Goal: Task Accomplishment & Management: Use online tool/utility

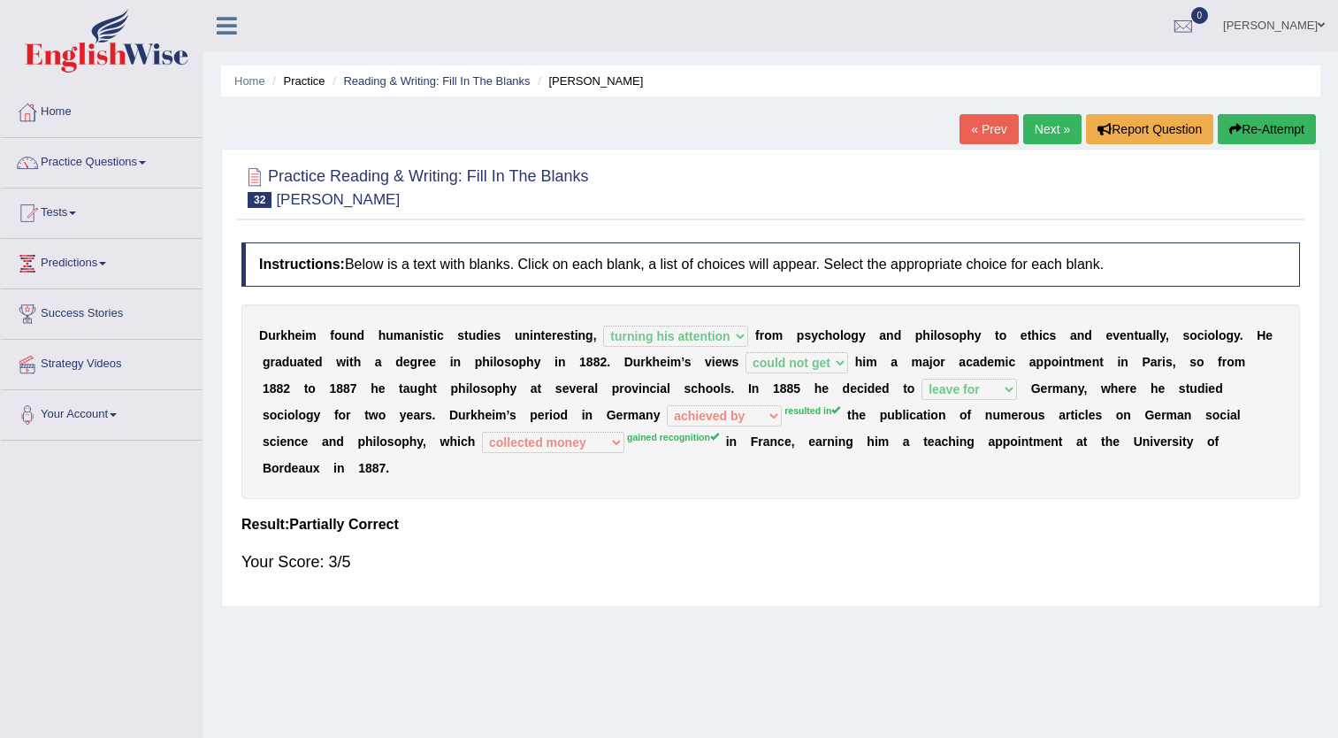
select select "turning his attention"
select select "could not get"
select select "leave for"
select select "achieved by"
select select "collected money"
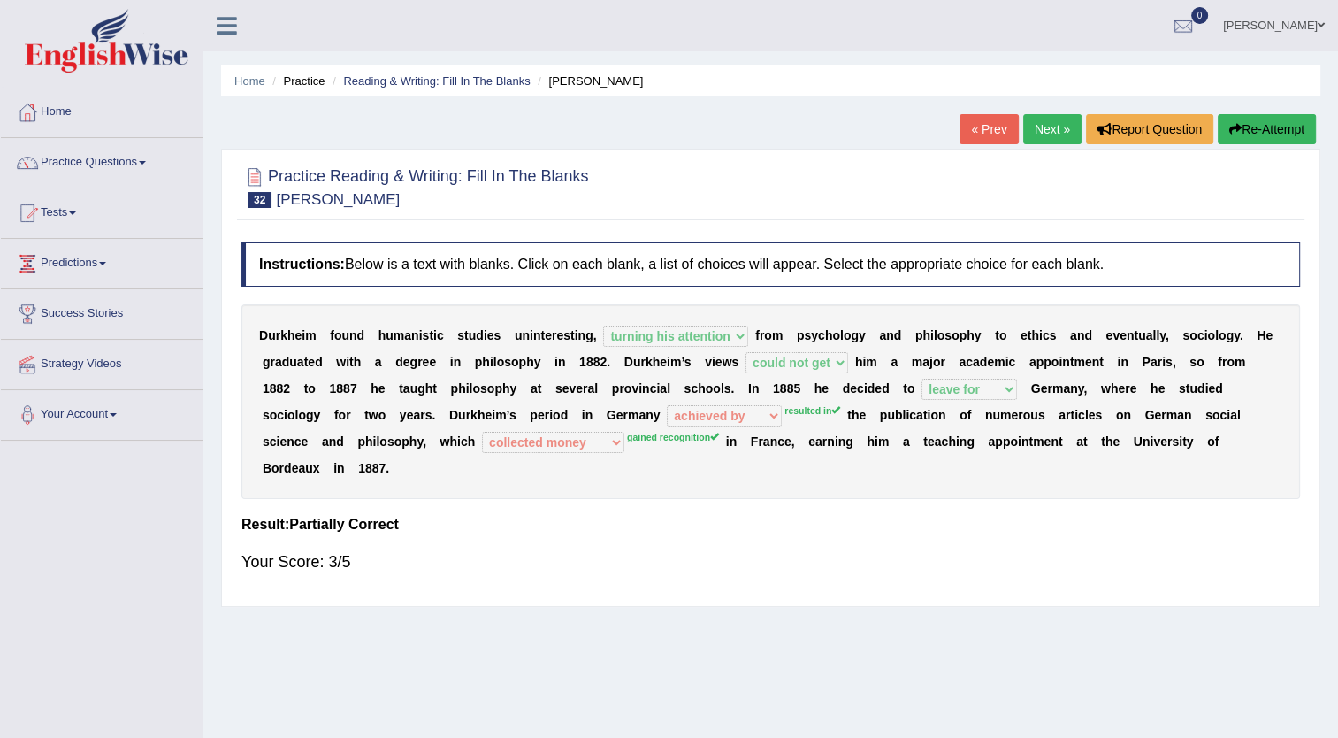
click at [1053, 133] on link "Next »" at bounding box center [1052, 129] width 58 height 30
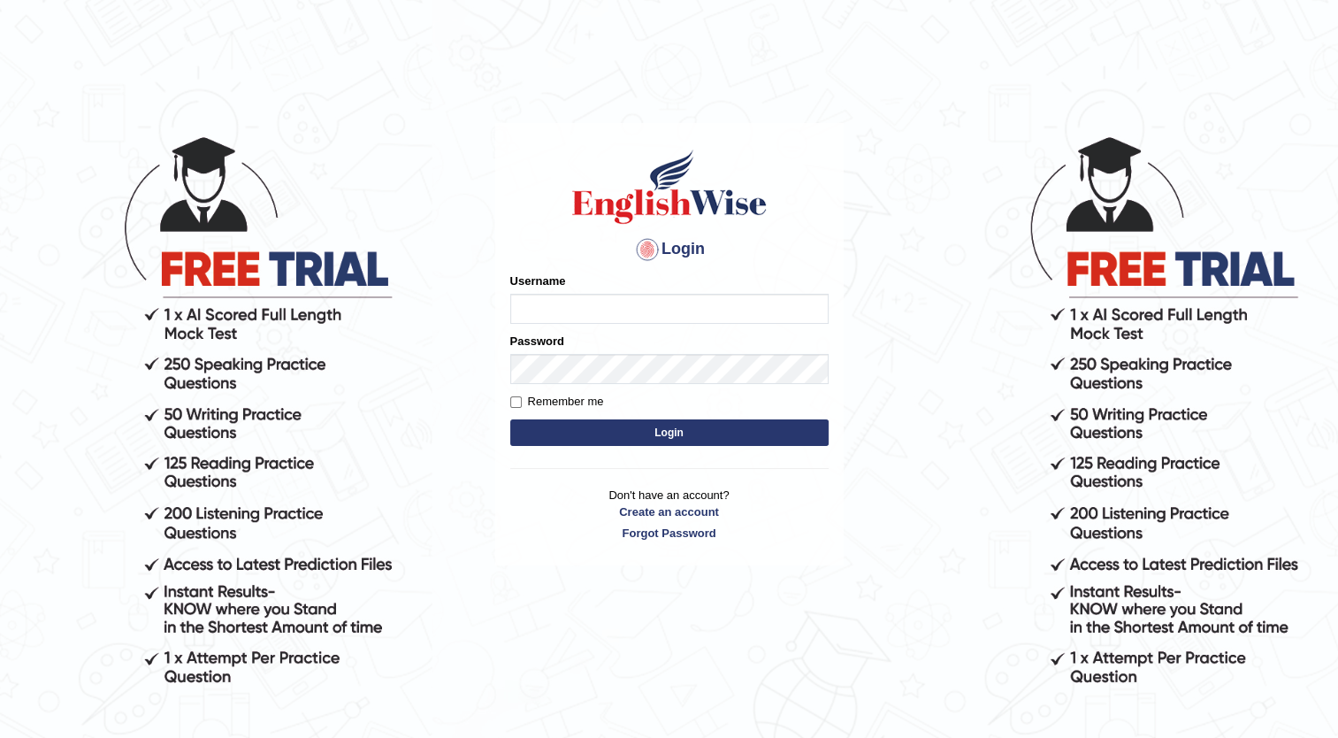
type input "navneet12"
click at [578, 419] on button "Login" at bounding box center [669, 432] width 318 height 27
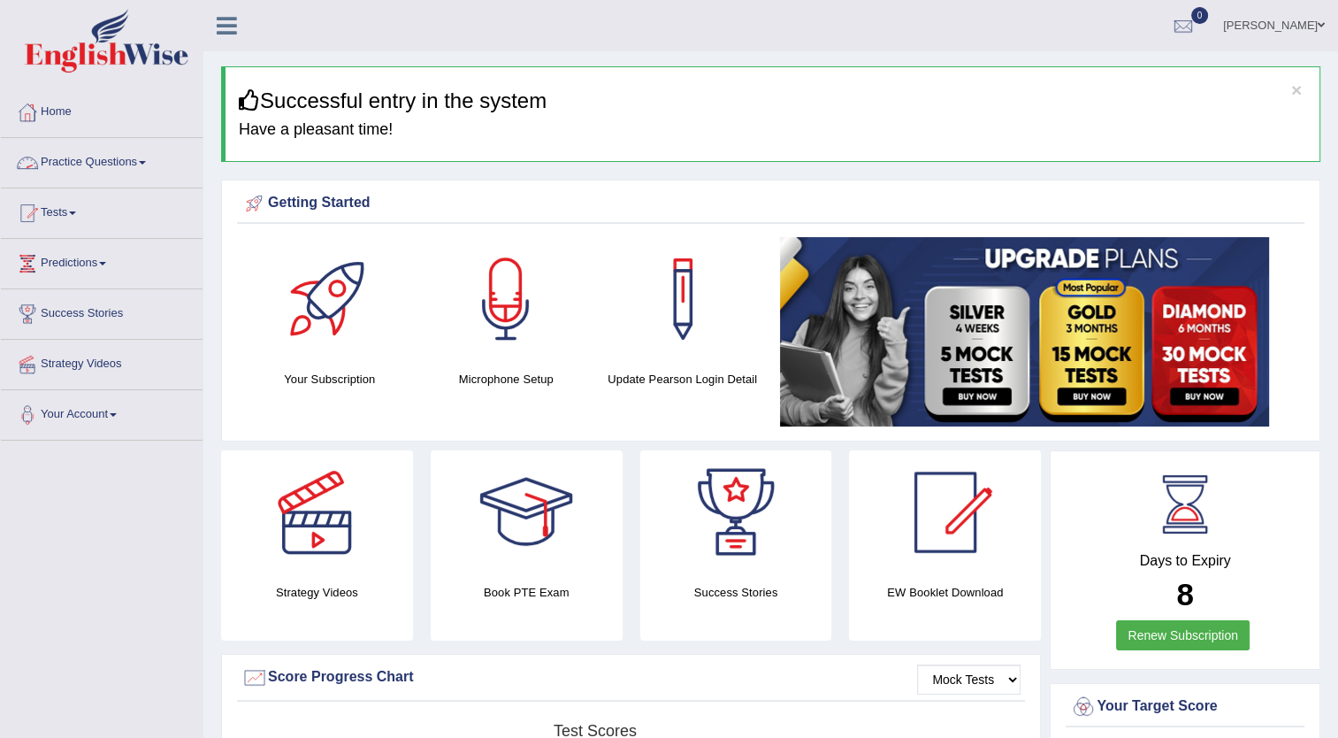
click at [99, 153] on link "Practice Questions" at bounding box center [102, 160] width 202 height 44
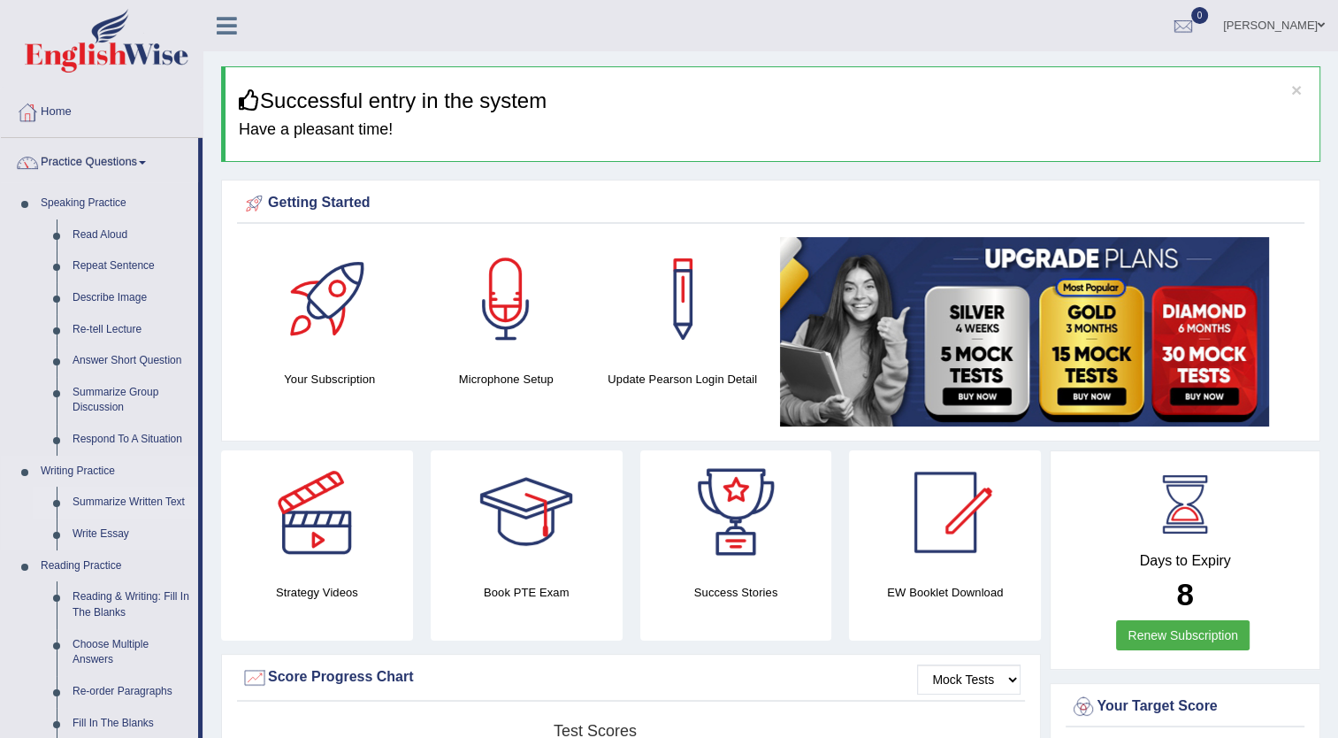
click at [120, 501] on link "Summarize Written Text" at bounding box center [132, 502] width 134 height 32
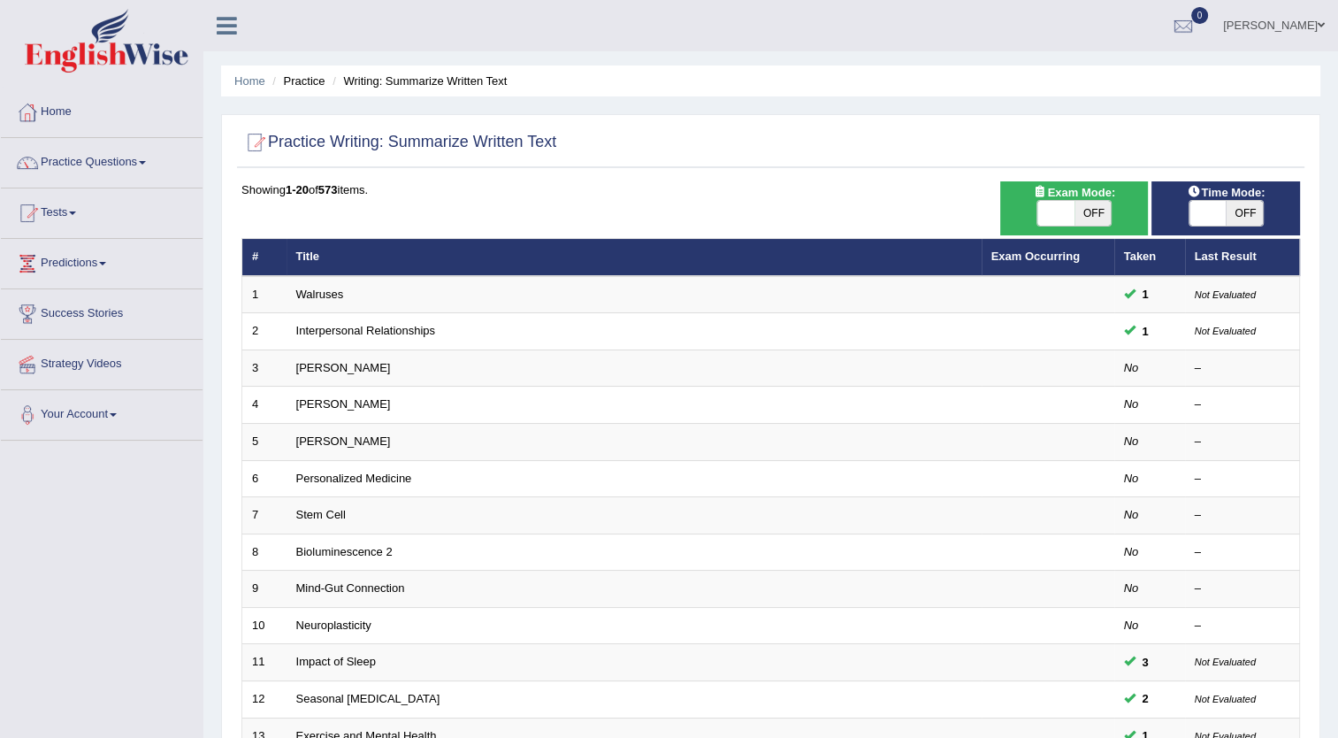
click at [1083, 204] on span "OFF" at bounding box center [1093, 213] width 37 height 25
checkbox input "true"
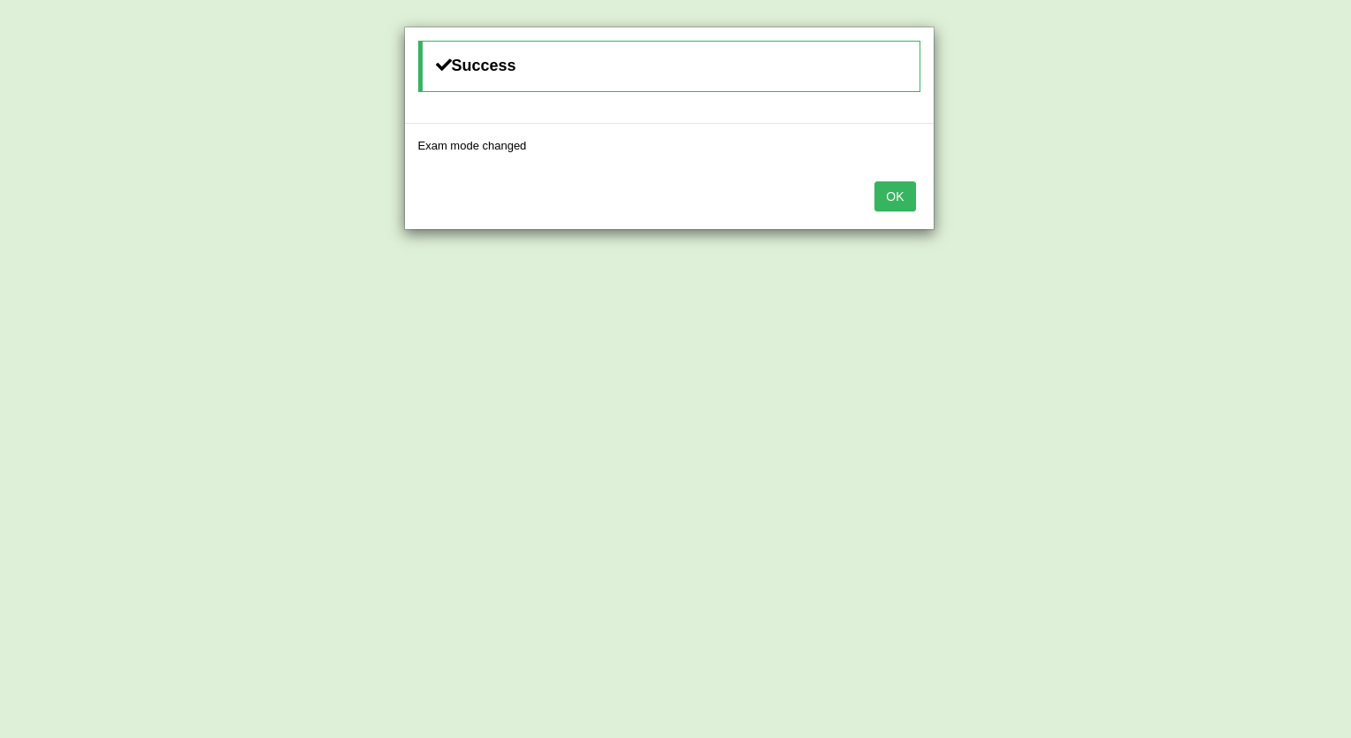
click at [900, 200] on button "OK" at bounding box center [895, 196] width 41 height 30
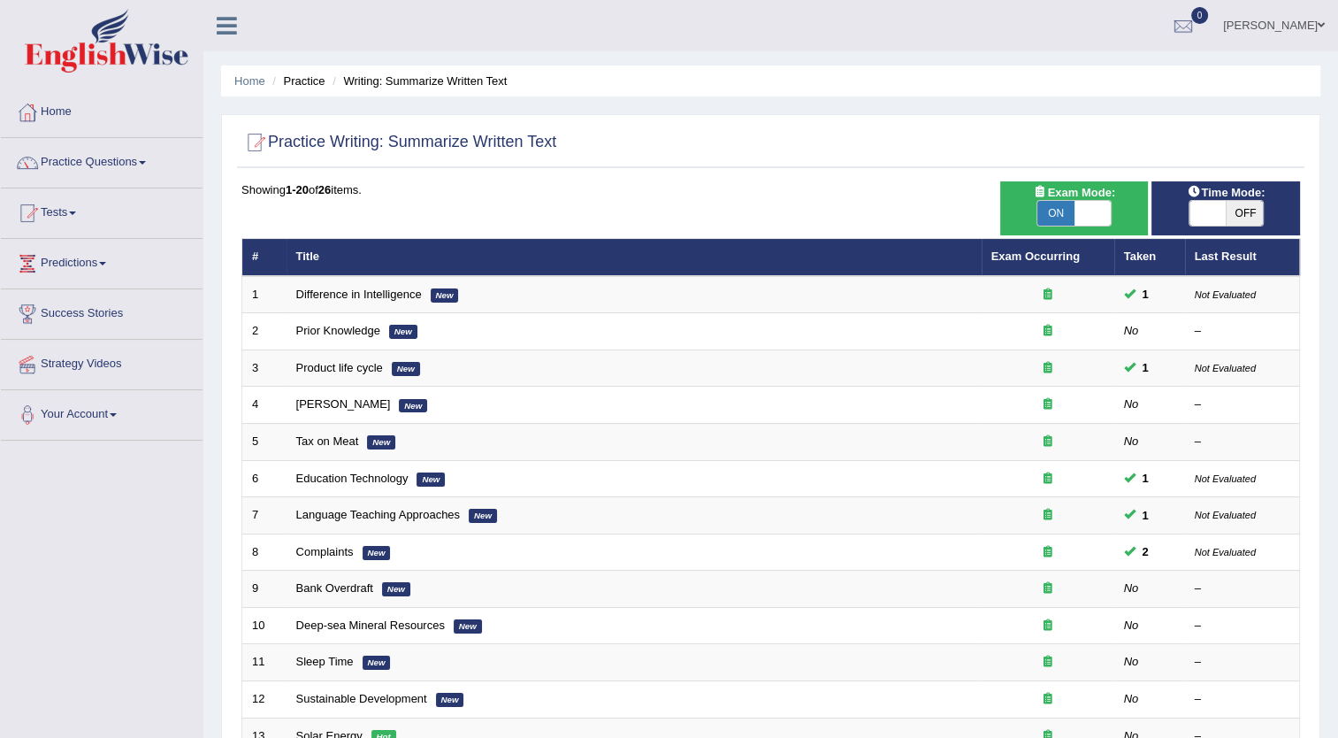
click at [1253, 203] on span "OFF" at bounding box center [1244, 213] width 37 height 25
checkbox input "true"
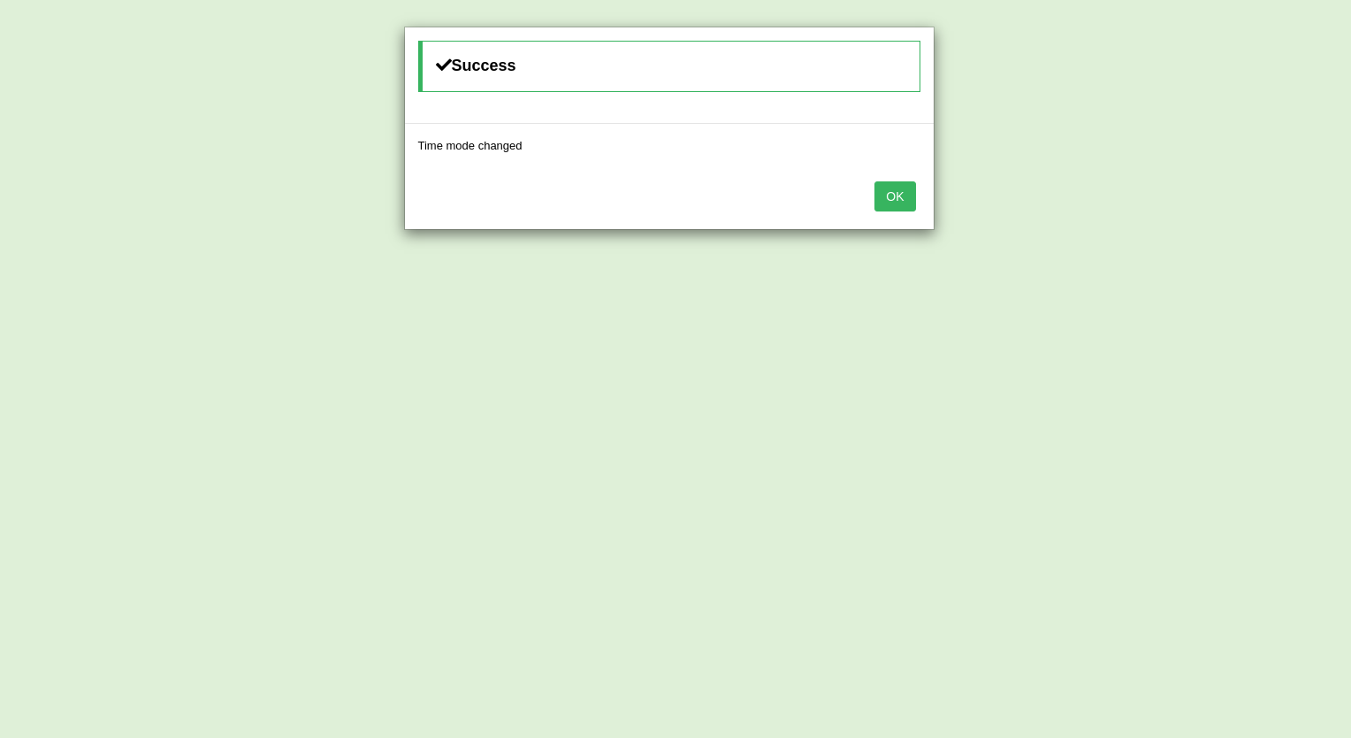
click at [910, 193] on button "OK" at bounding box center [895, 196] width 41 height 30
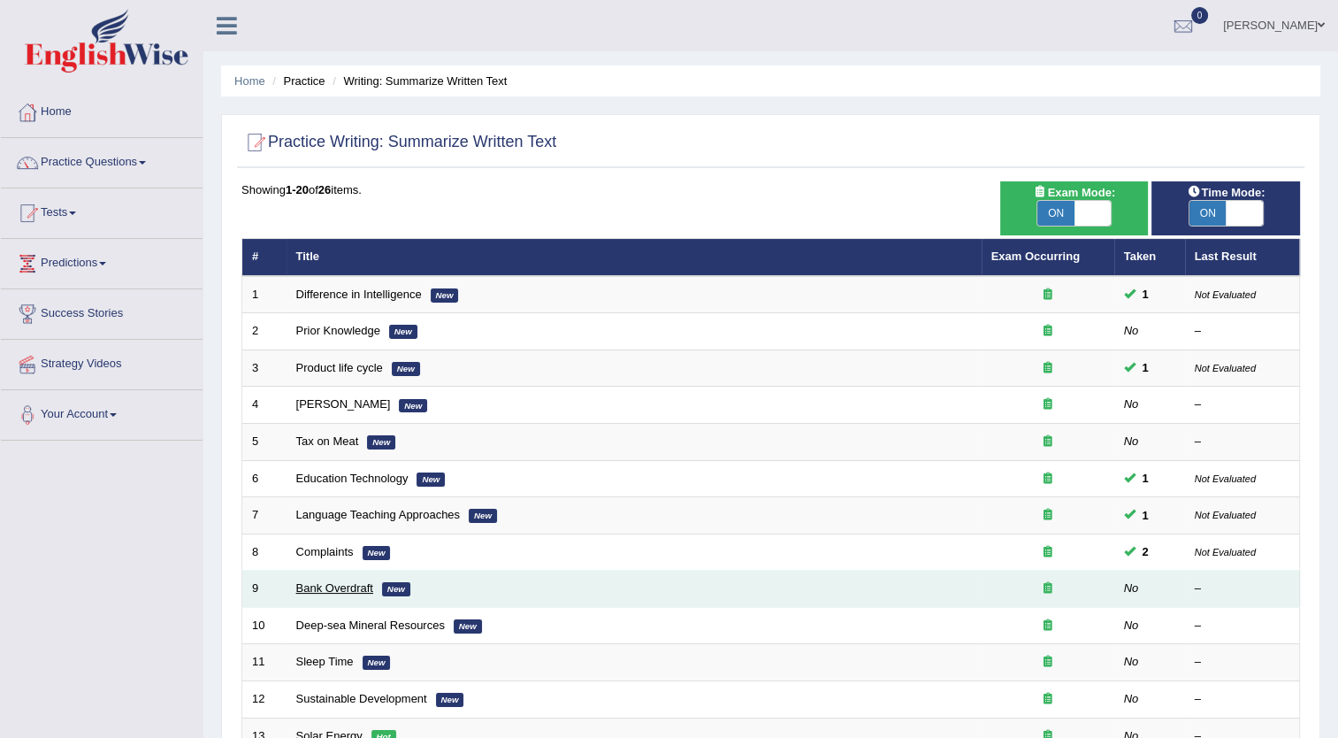
click at [354, 587] on link "Bank Overdraft" at bounding box center [334, 587] width 77 height 13
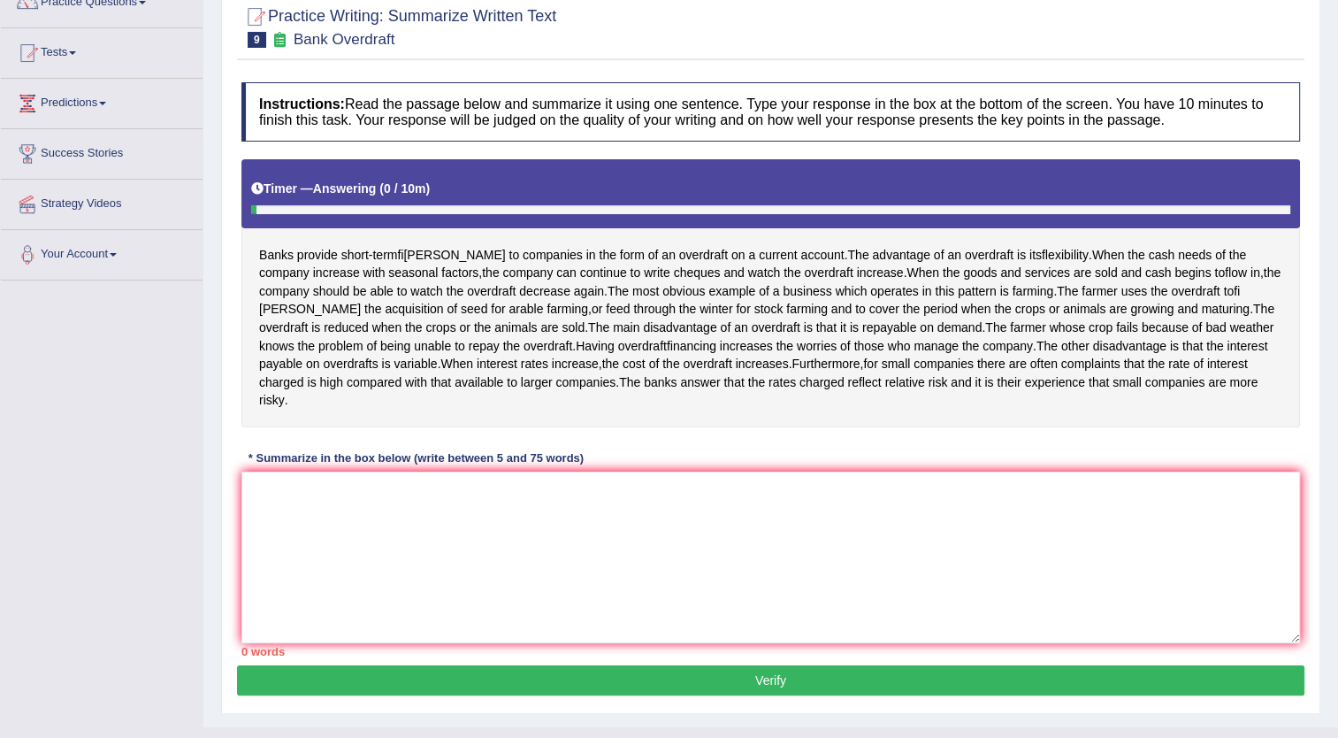
scroll to position [177, 0]
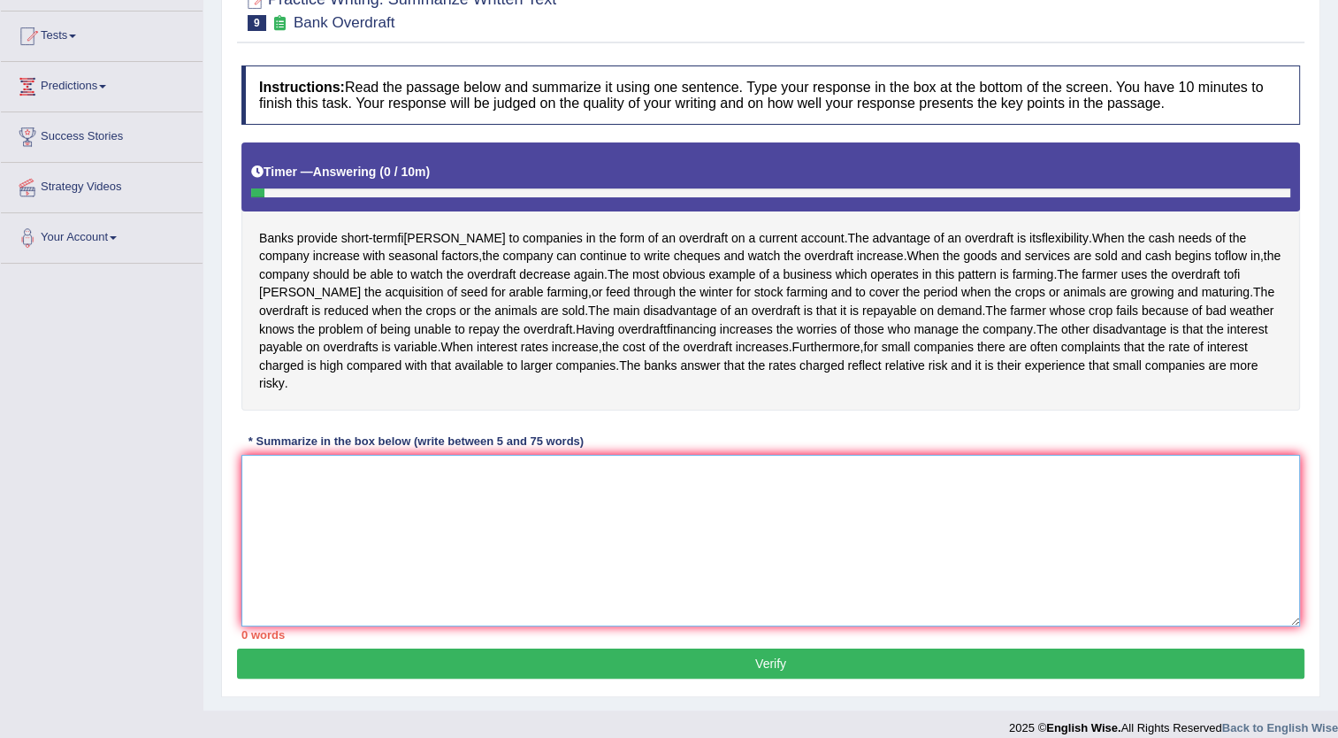
click at [403, 626] on textarea at bounding box center [770, 541] width 1059 height 172
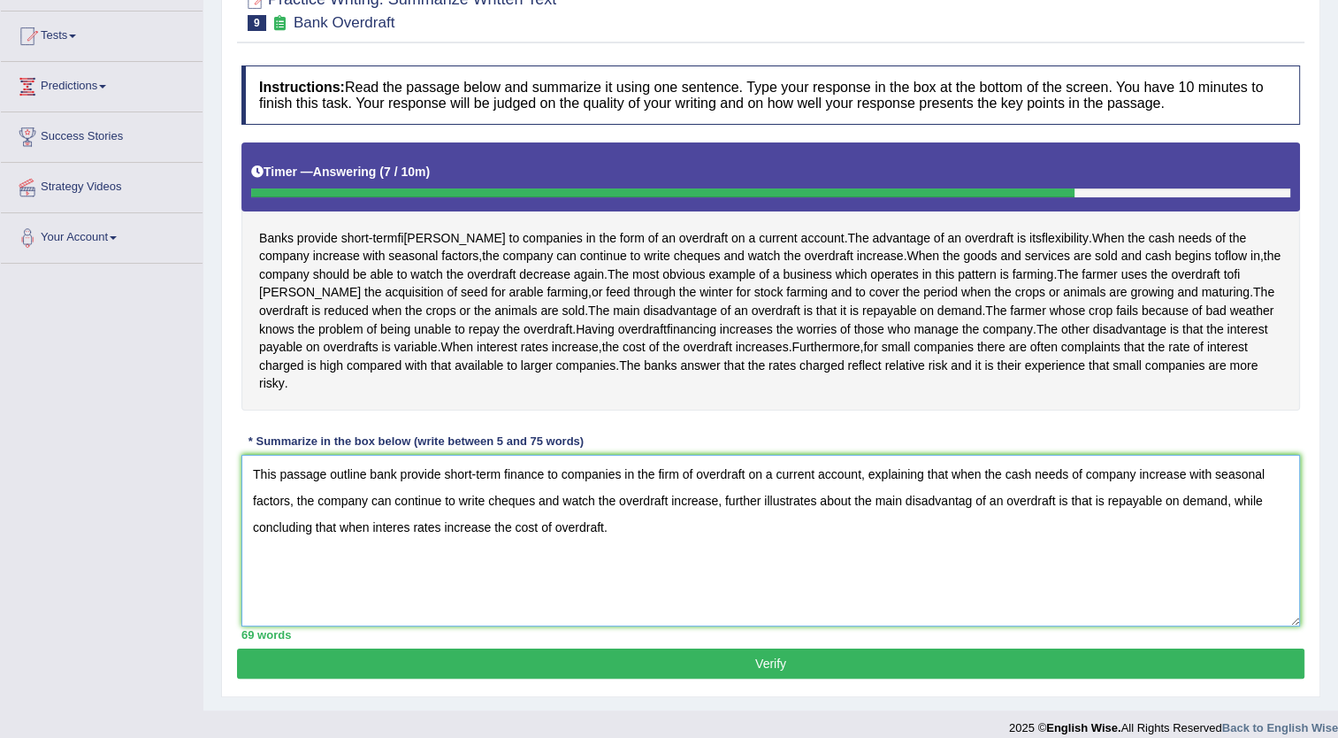
type textarea "This passage outline bank provide short-term finance to companies in the firm o…"
click at [524, 671] on button "Verify" at bounding box center [770, 663] width 1067 height 30
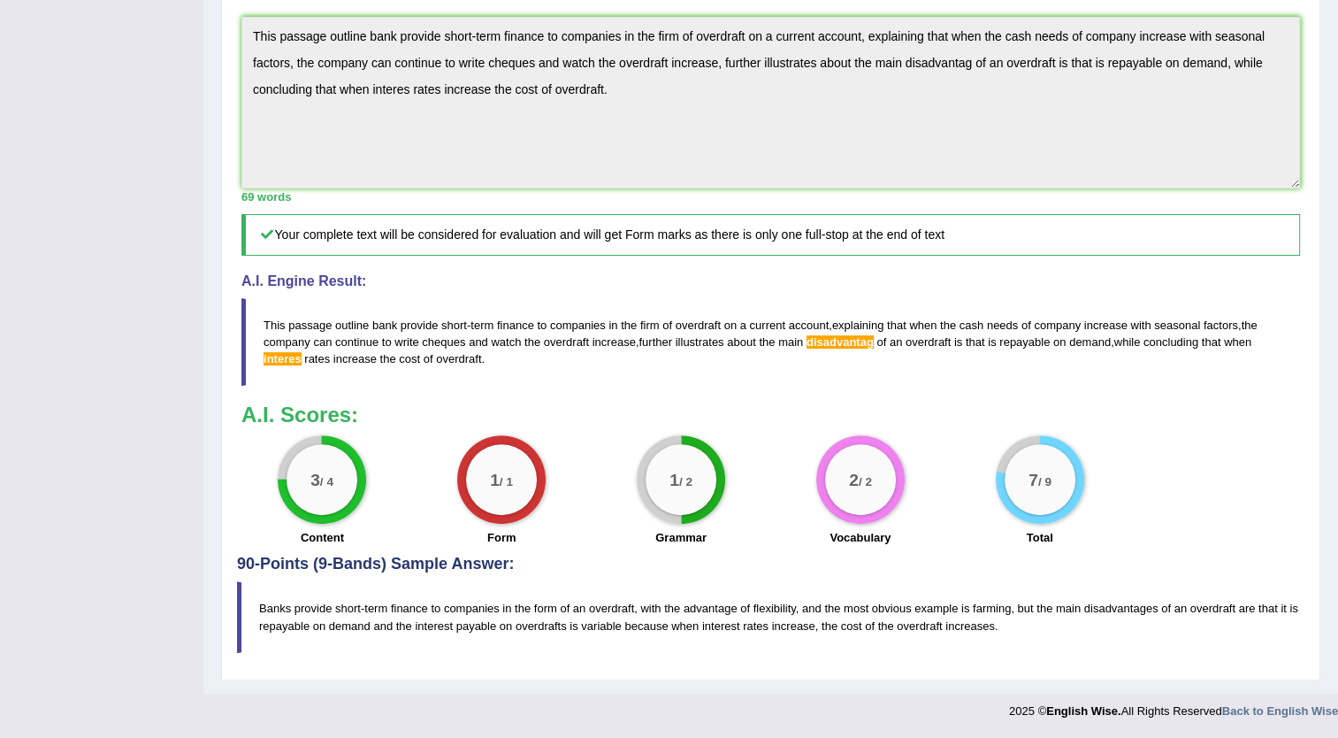
scroll to position [0, 0]
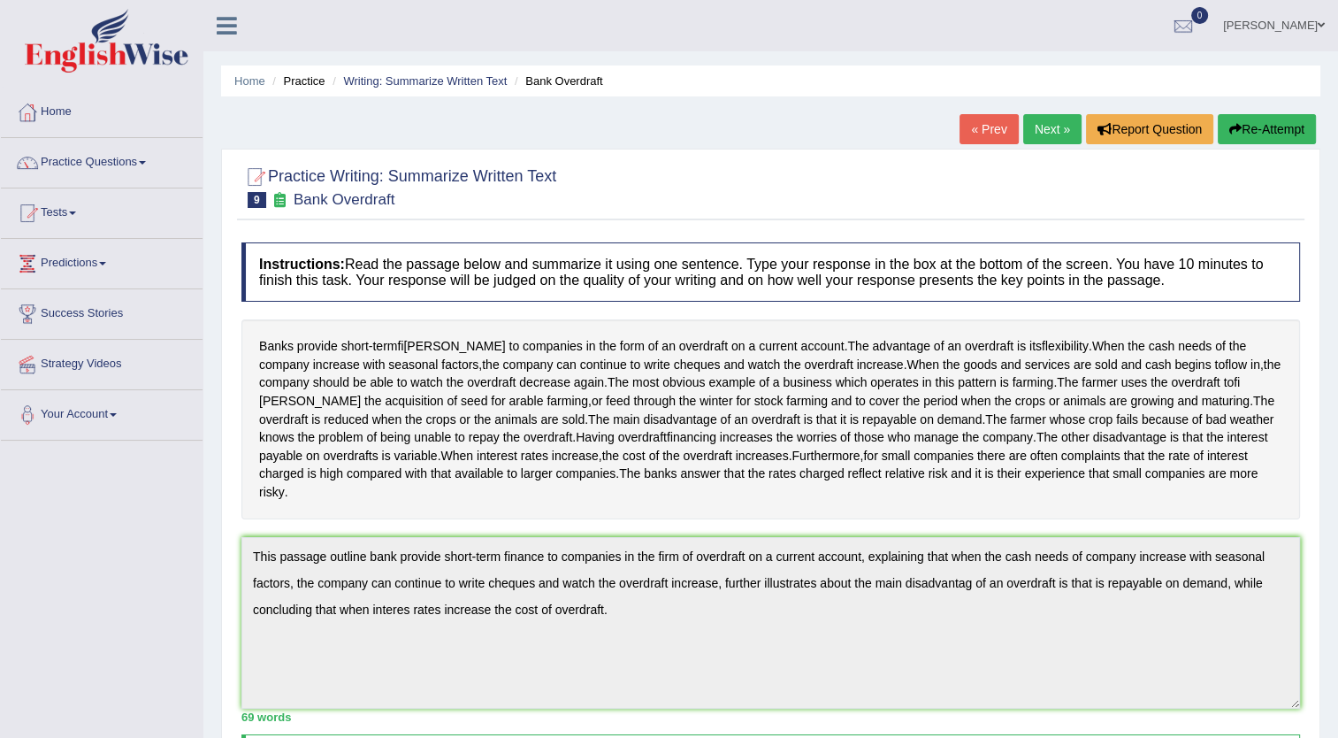
click at [1040, 115] on link "Next »" at bounding box center [1052, 129] width 58 height 30
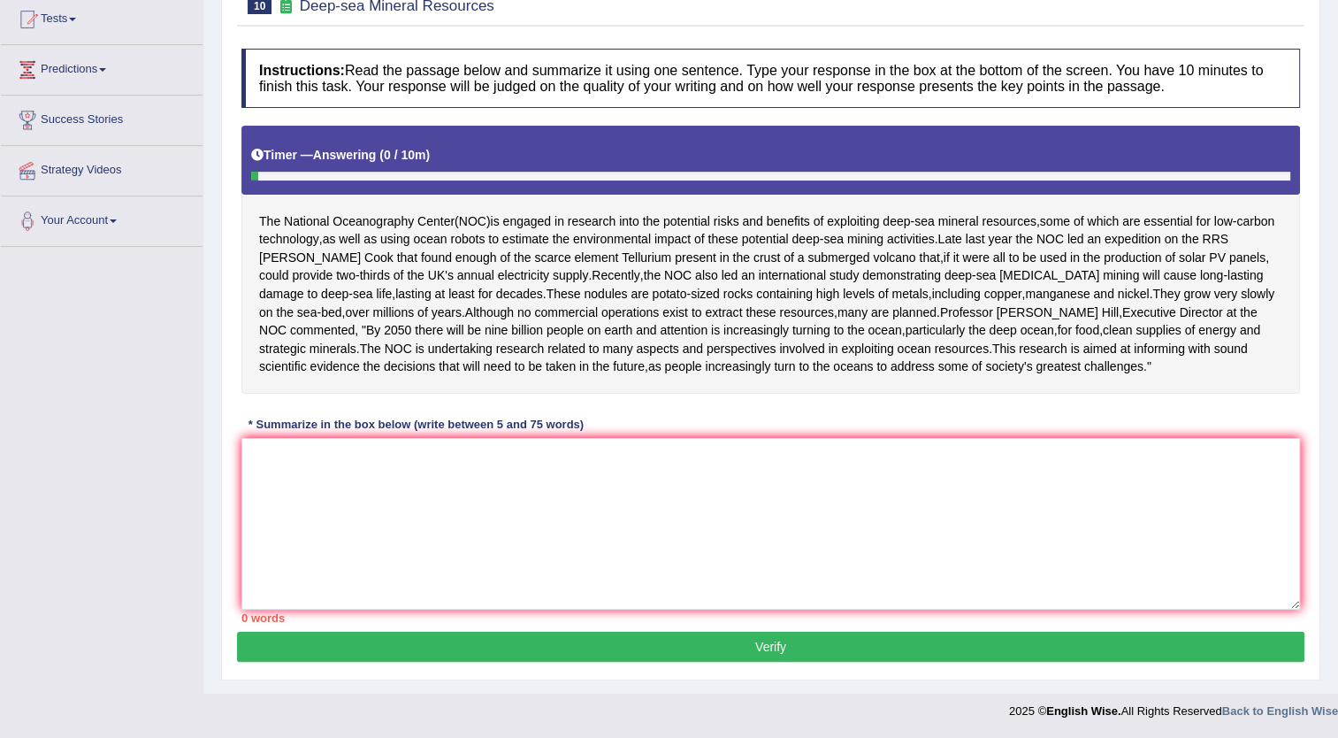
scroll to position [212, 0]
click at [262, 474] on textarea at bounding box center [770, 524] width 1059 height 172
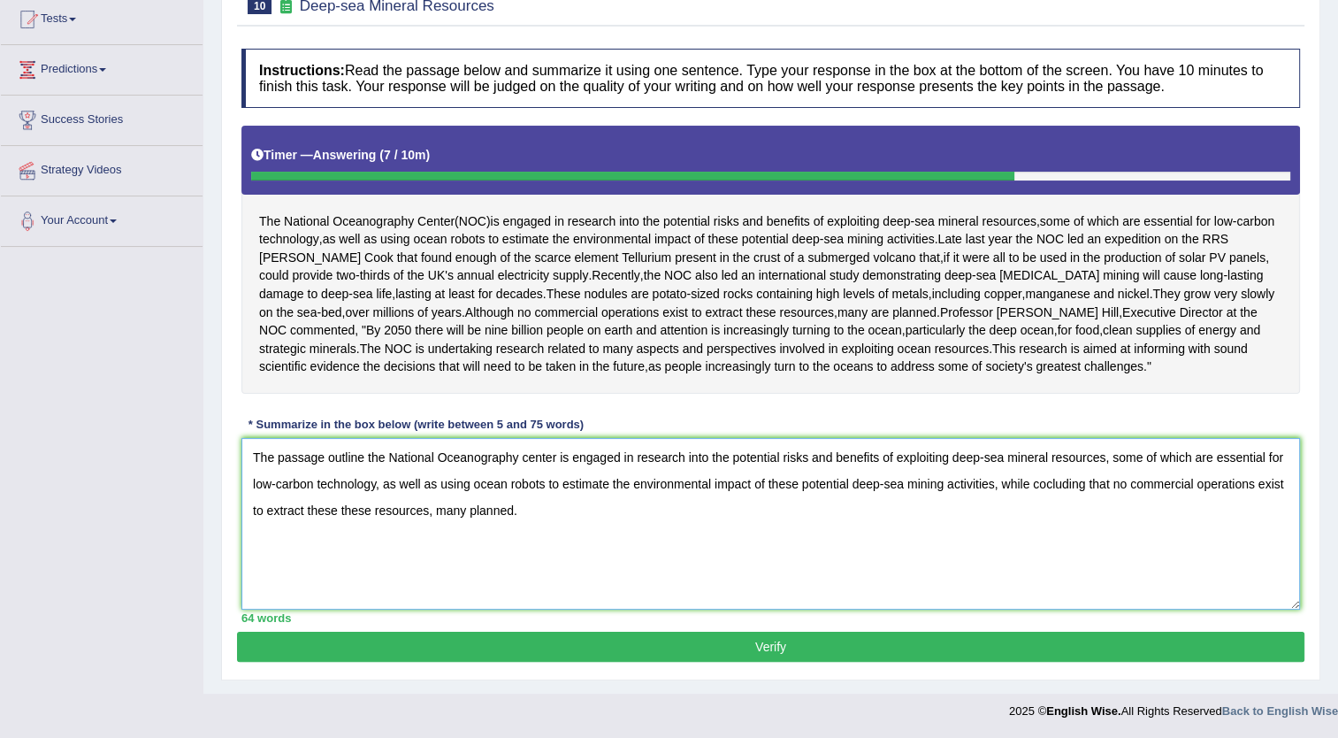
type textarea "The passage outline the National Oceanography center is engaged in research int…"
click at [530, 662] on button "Verify" at bounding box center [770, 646] width 1067 height 30
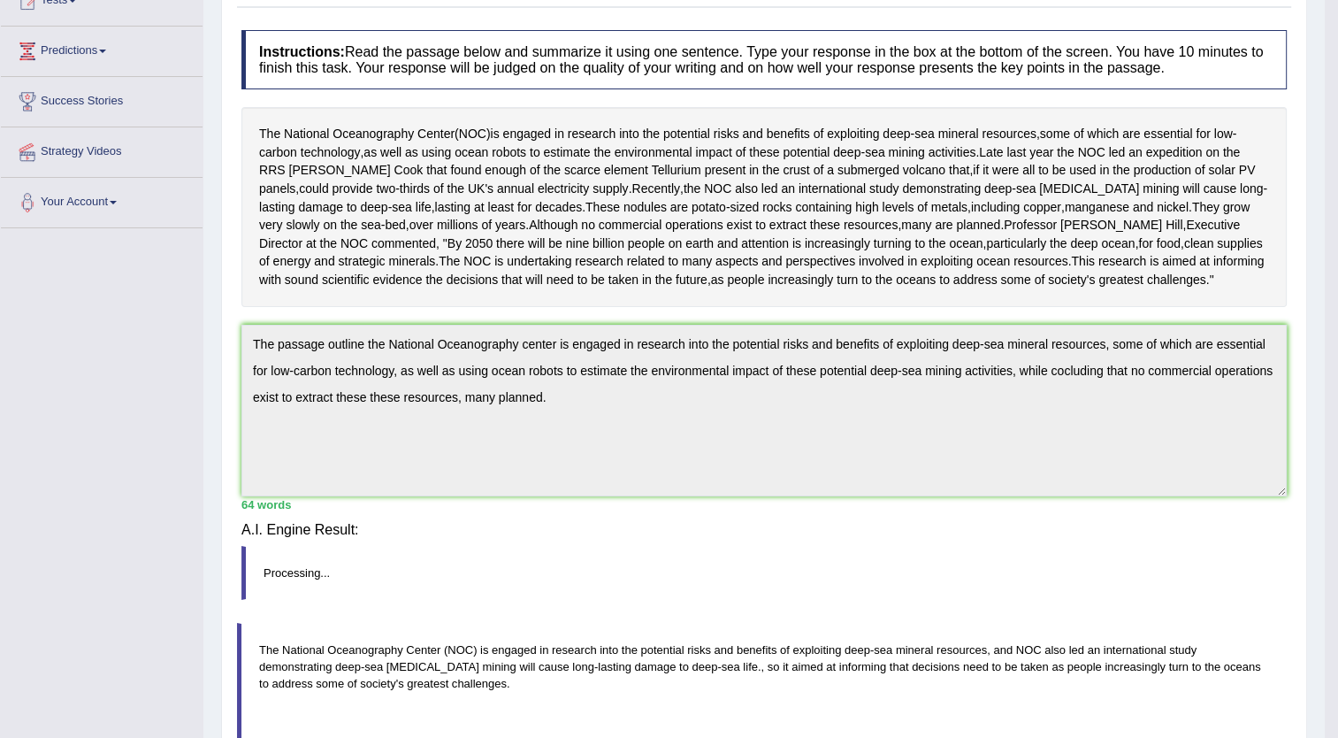
scroll to position [191, 0]
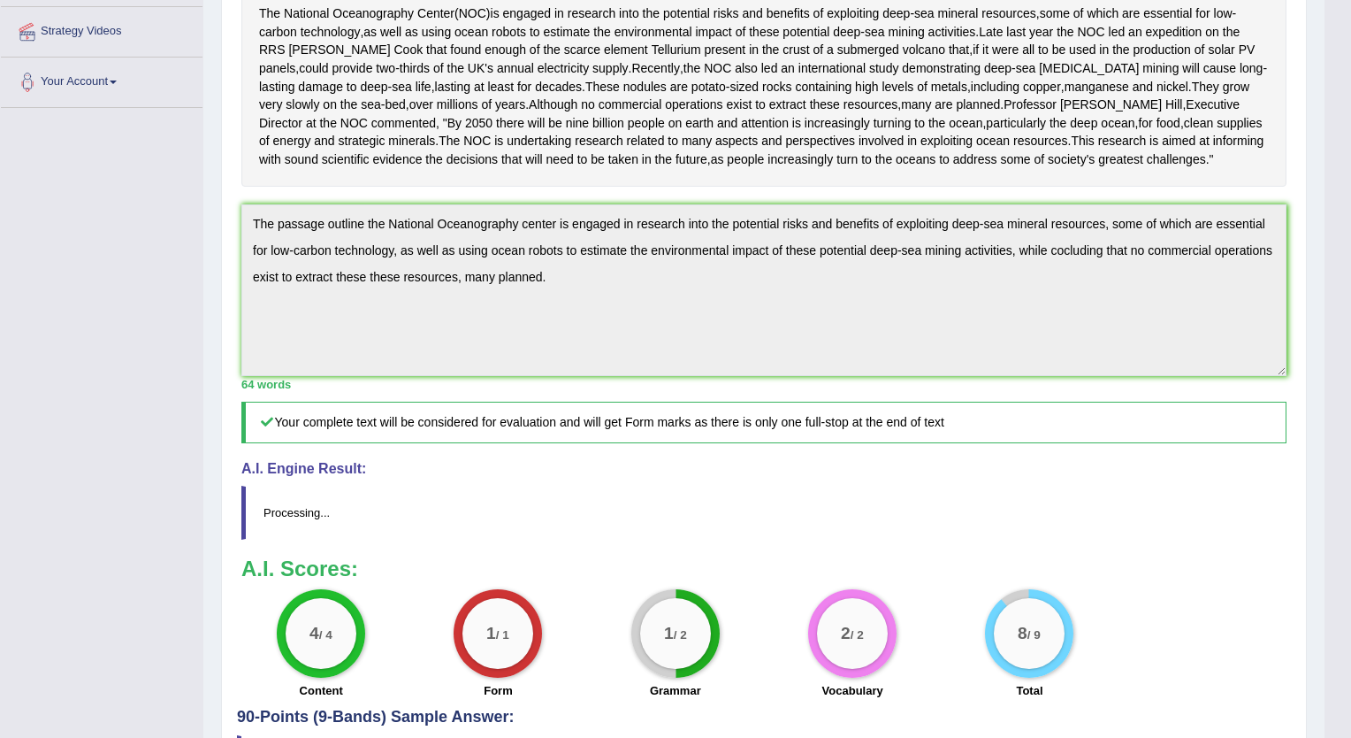
click at [1337, 723] on div "Our A.I. Engine is working on your text analysis! Please be patient. It may tak…" at bounding box center [675, 369] width 1351 height 738
click at [0, 0] on div "Checking spelling/grammar..." at bounding box center [0, 0] width 0 height 0
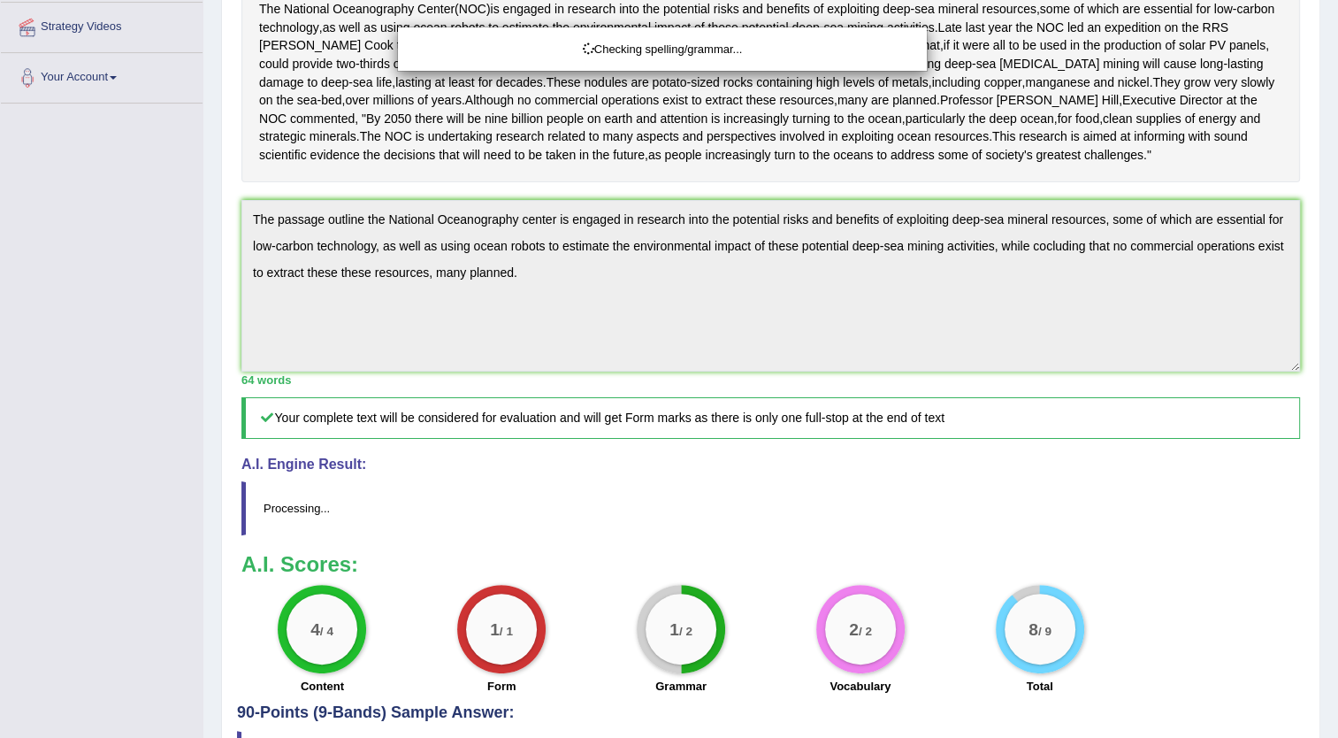
click at [1337, 401] on html "Toggle navigation Home Practice Questions Speaking Practice Read Aloud Repeat S…" at bounding box center [669, 32] width 1338 height 738
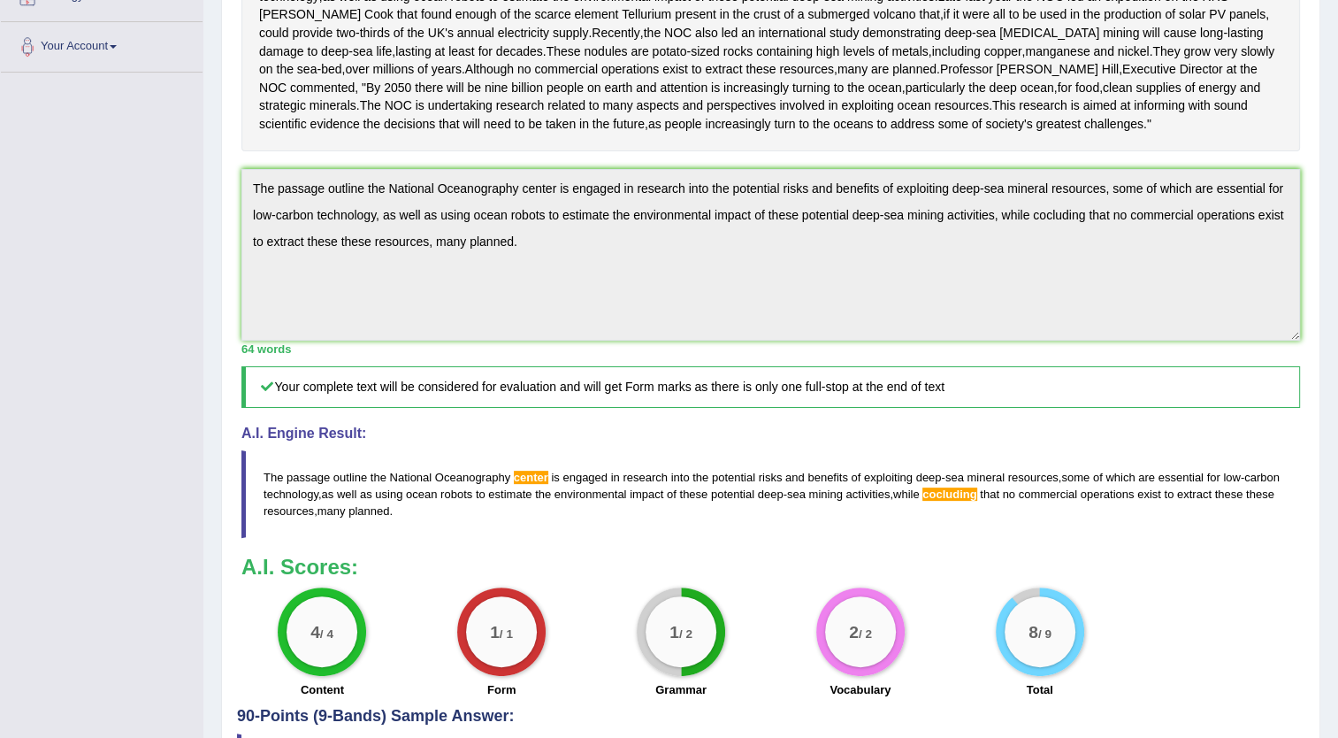
scroll to position [0, 0]
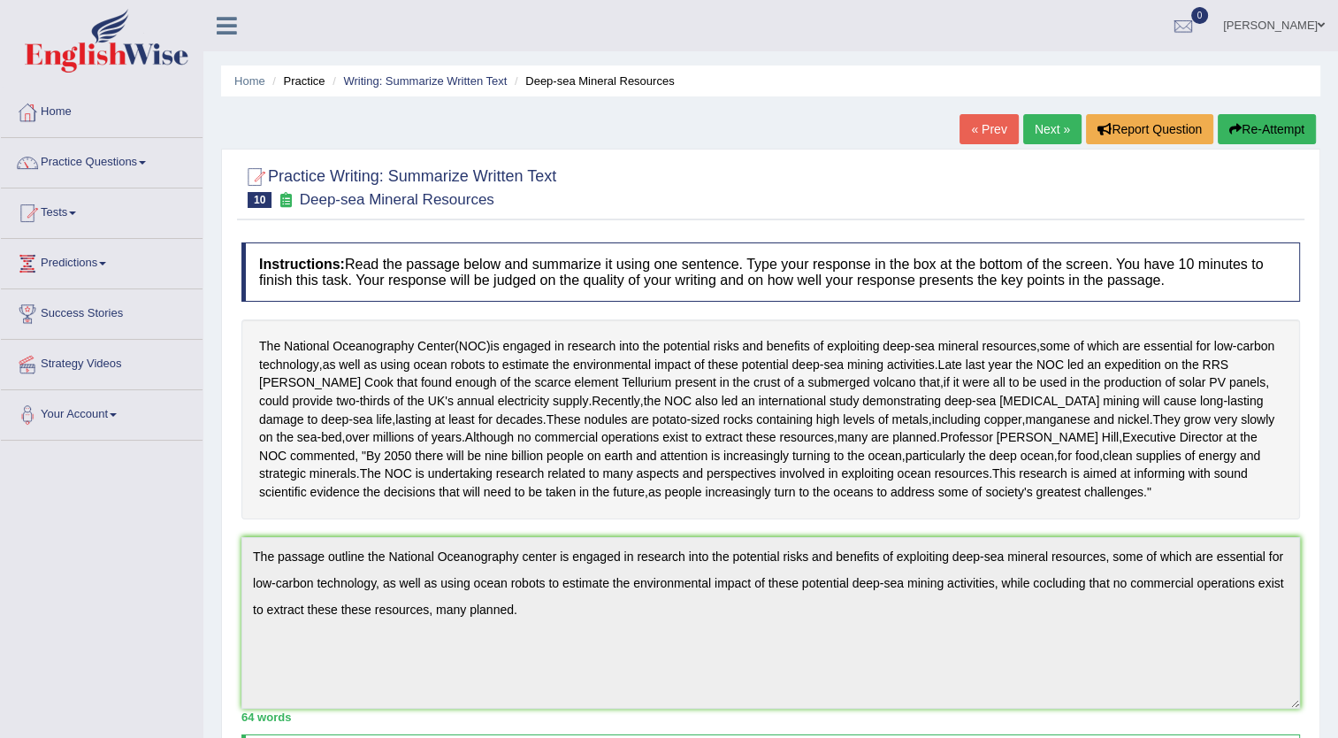
click at [1072, 134] on link "Next »" at bounding box center [1052, 129] width 58 height 30
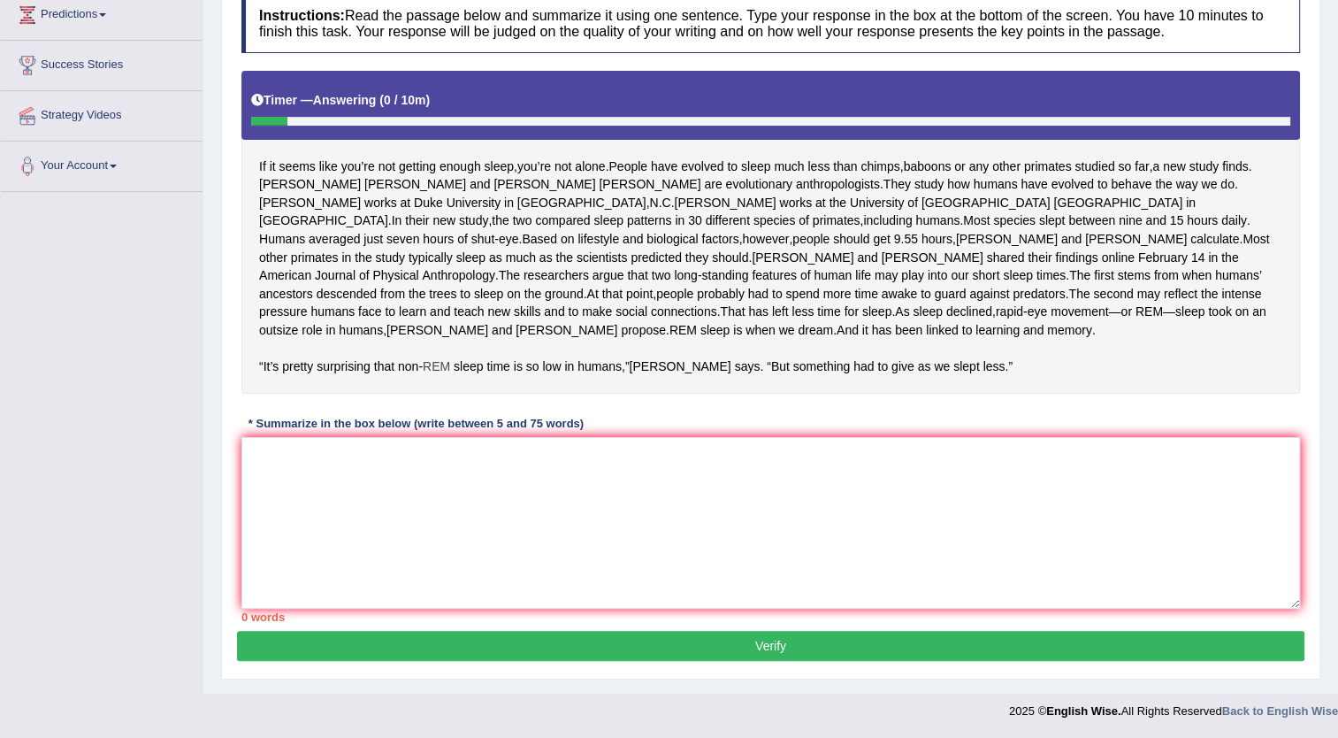
scroll to position [301, 0]
click at [335, 486] on textarea at bounding box center [770, 523] width 1059 height 172
type textarea "The passage outlines"
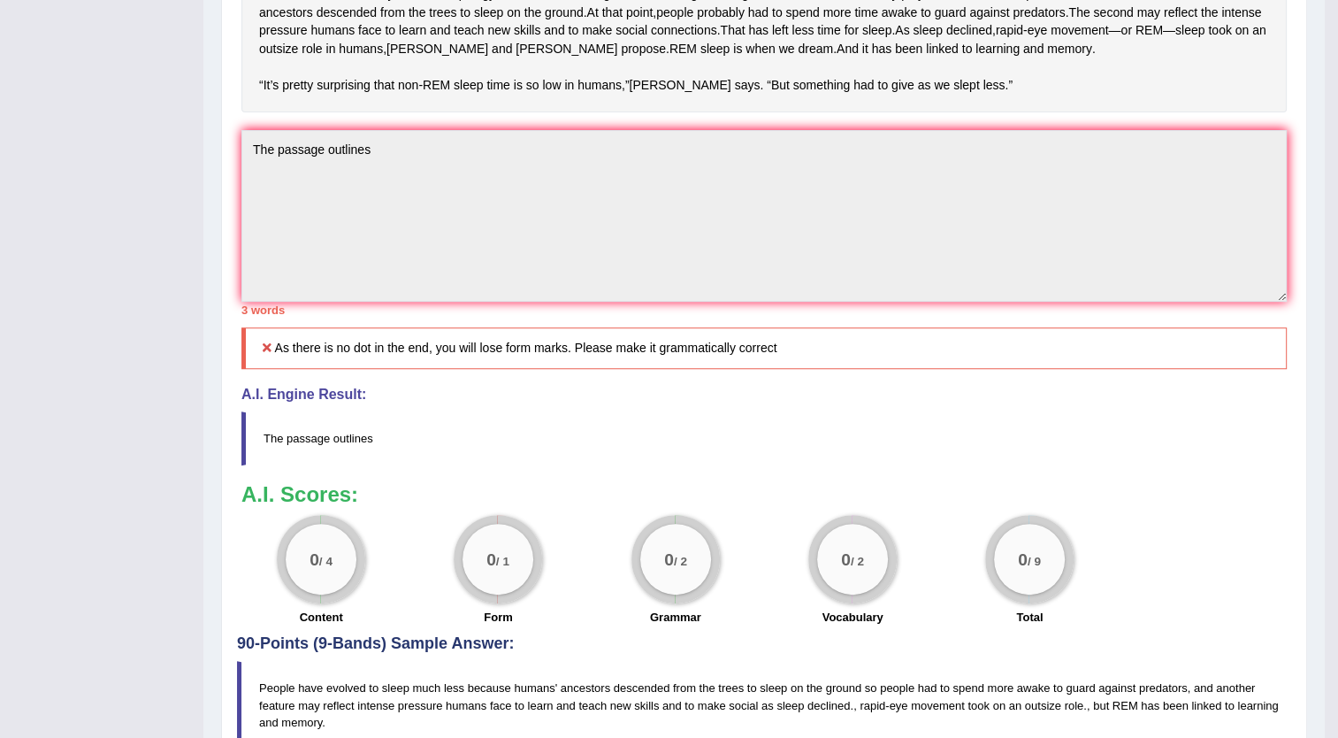
scroll to position [538, 0]
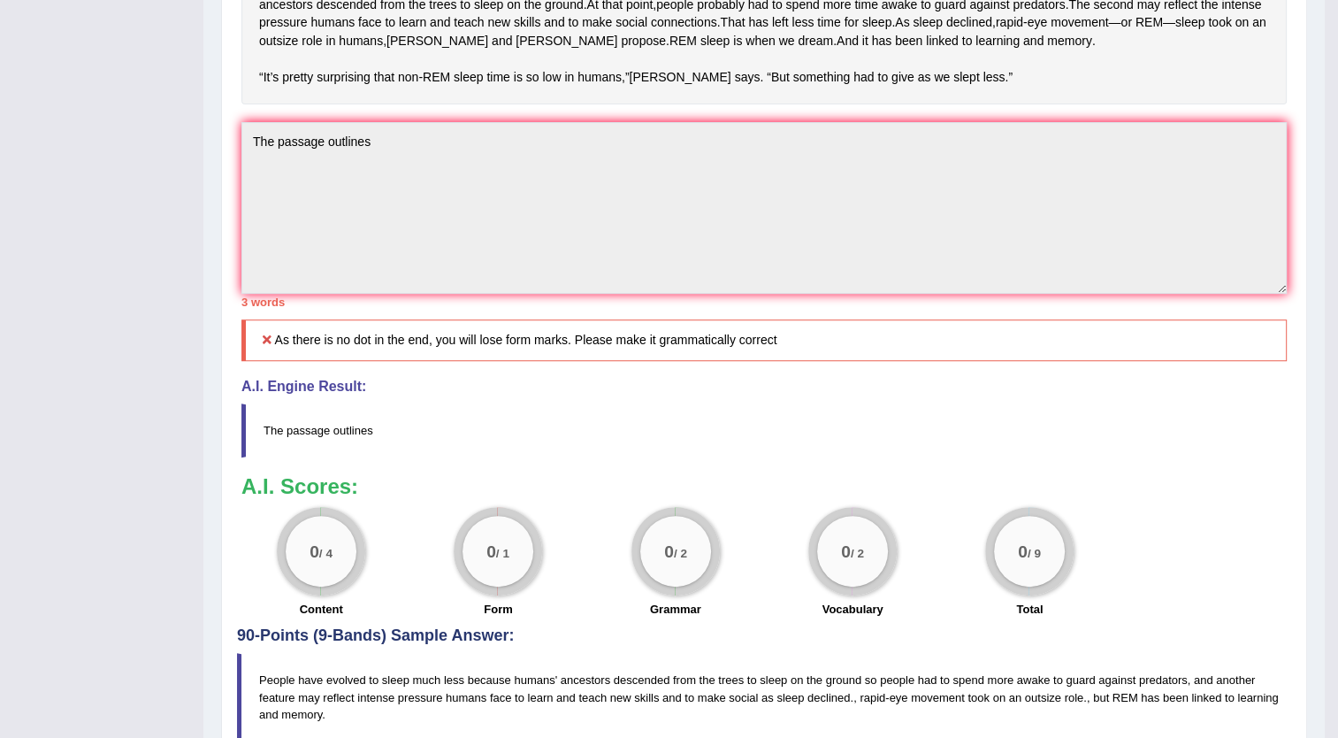
drag, startPoint x: 1335, startPoint y: 68, endPoint x: 1343, endPoint y: 16, distance: 52.7
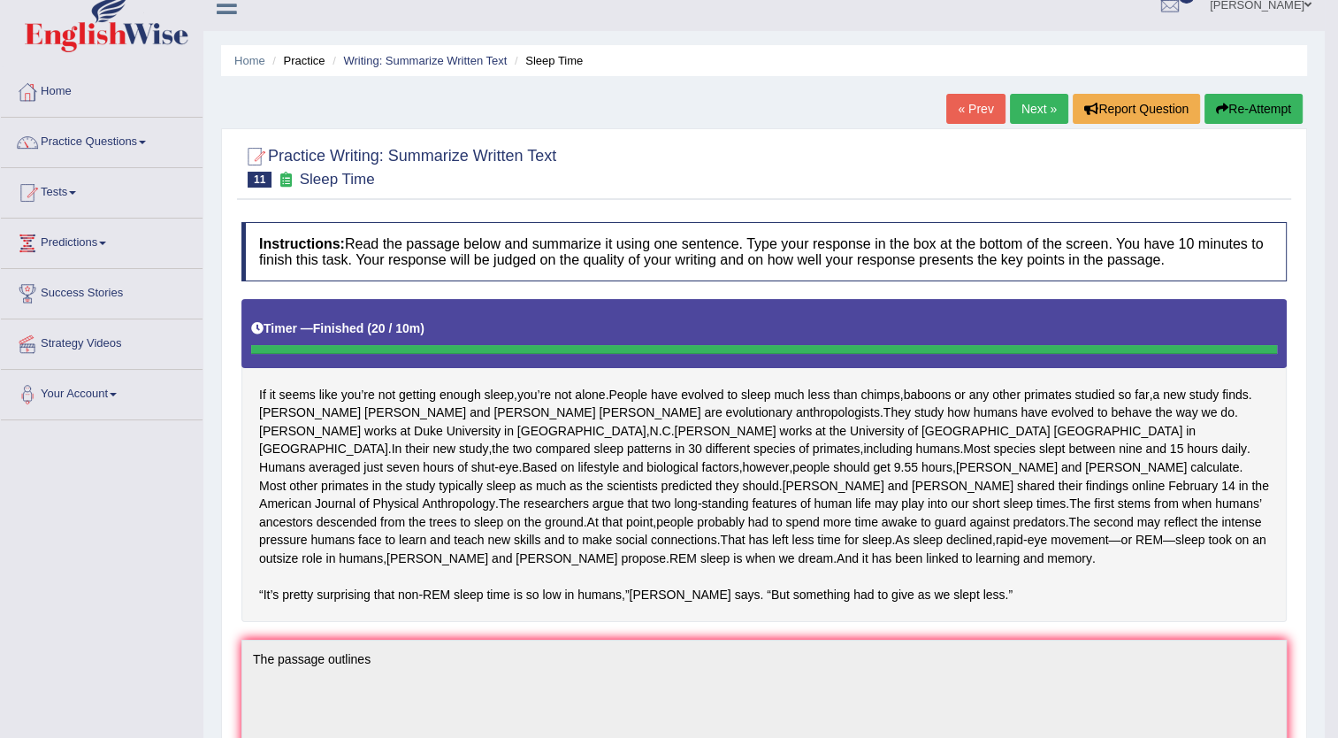
scroll to position [7, 0]
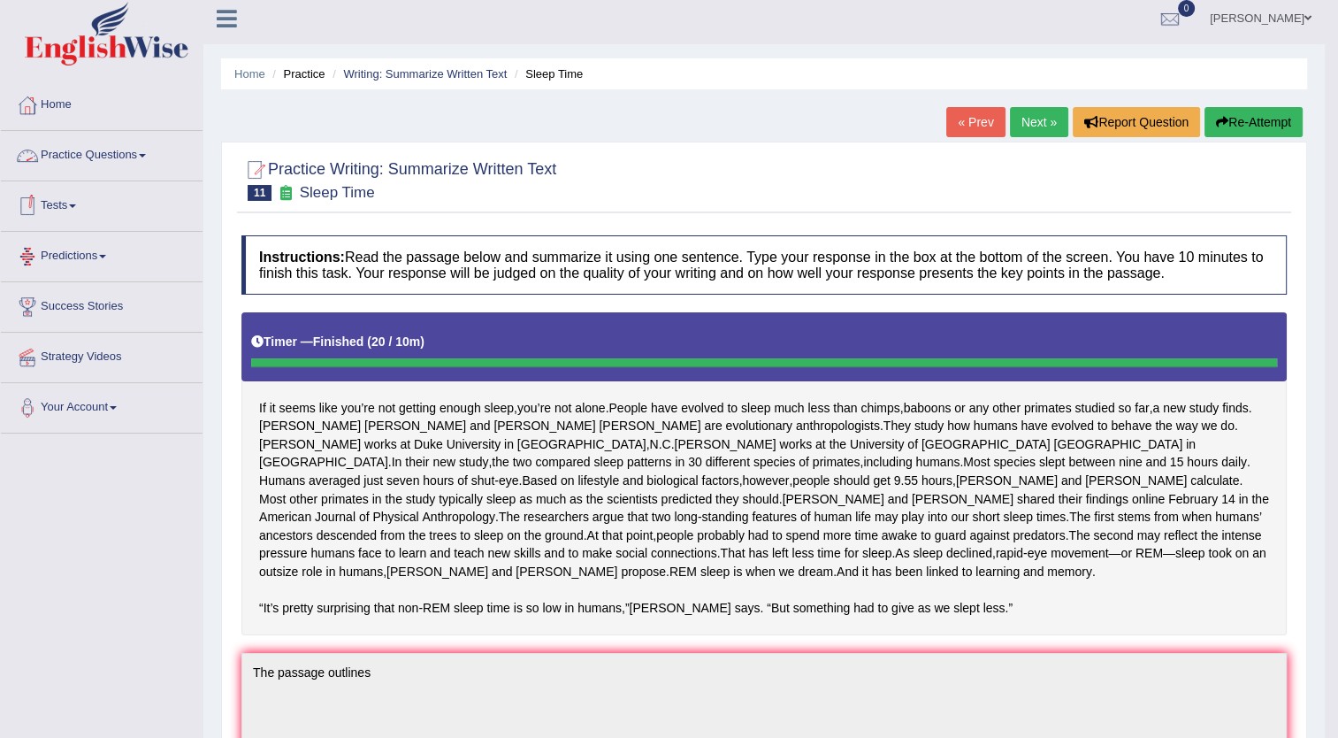
click at [119, 146] on link "Practice Questions" at bounding box center [102, 153] width 202 height 44
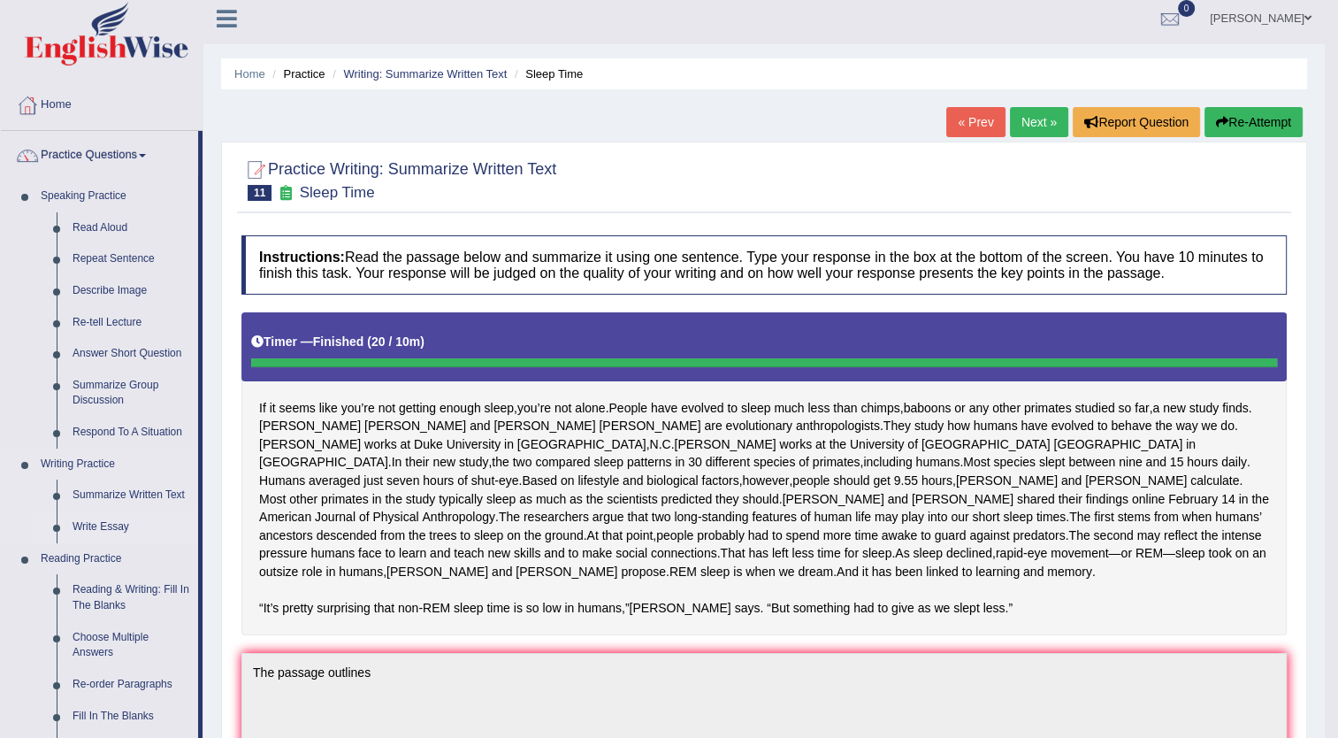
click at [99, 522] on link "Write Essay" at bounding box center [132, 527] width 134 height 32
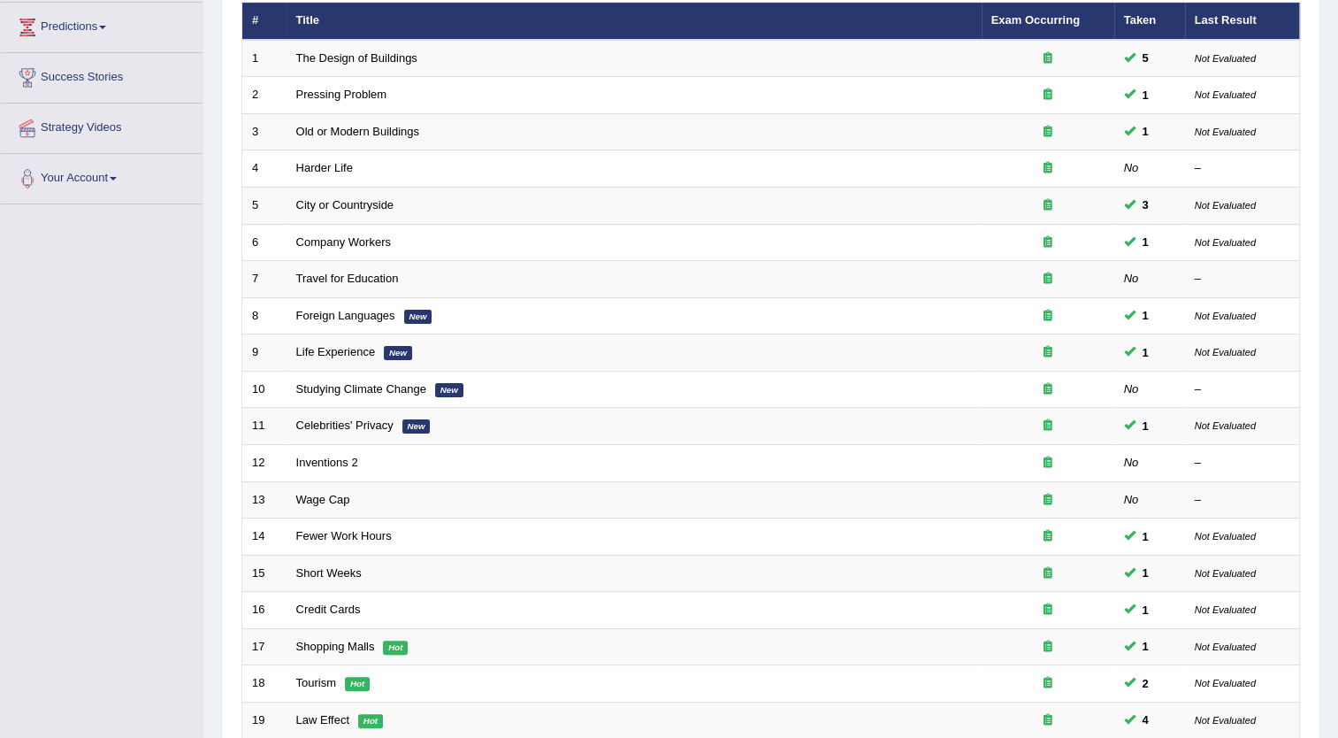
scroll to position [248, 0]
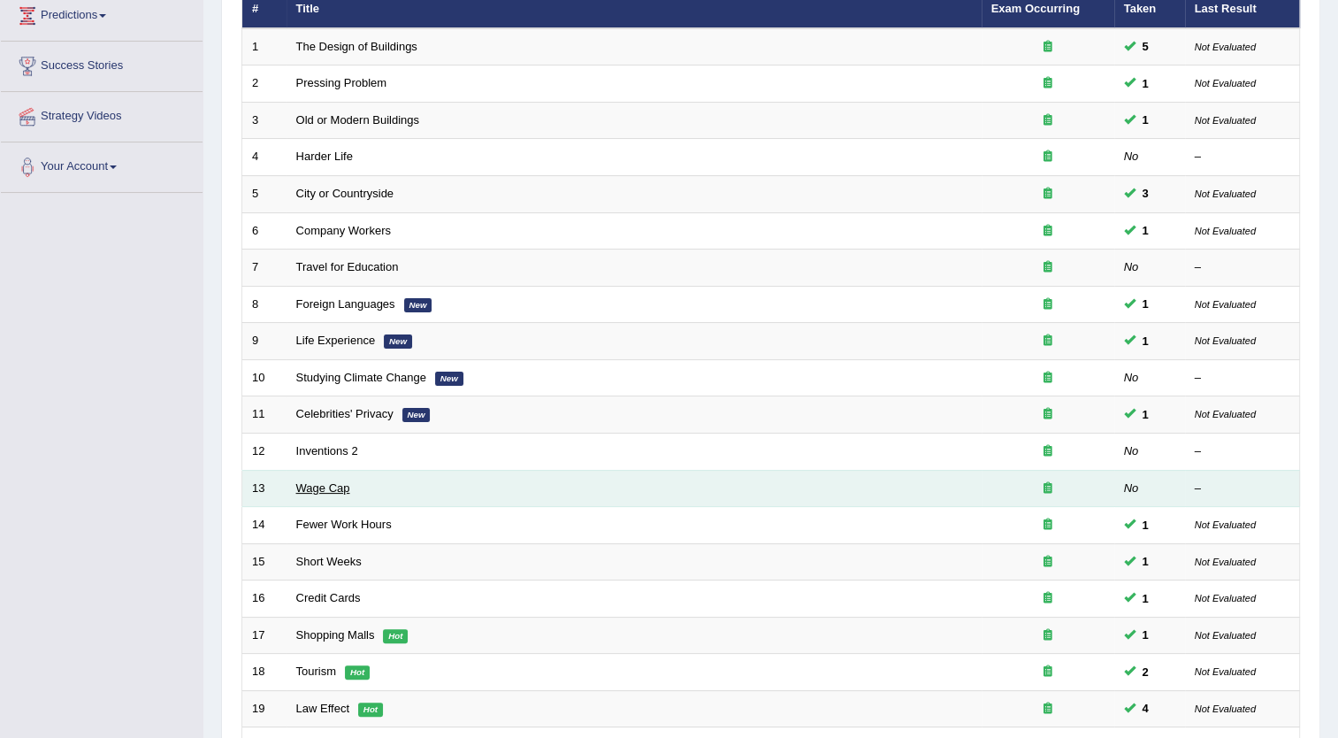
click at [338, 487] on link "Wage Cap" at bounding box center [323, 487] width 54 height 13
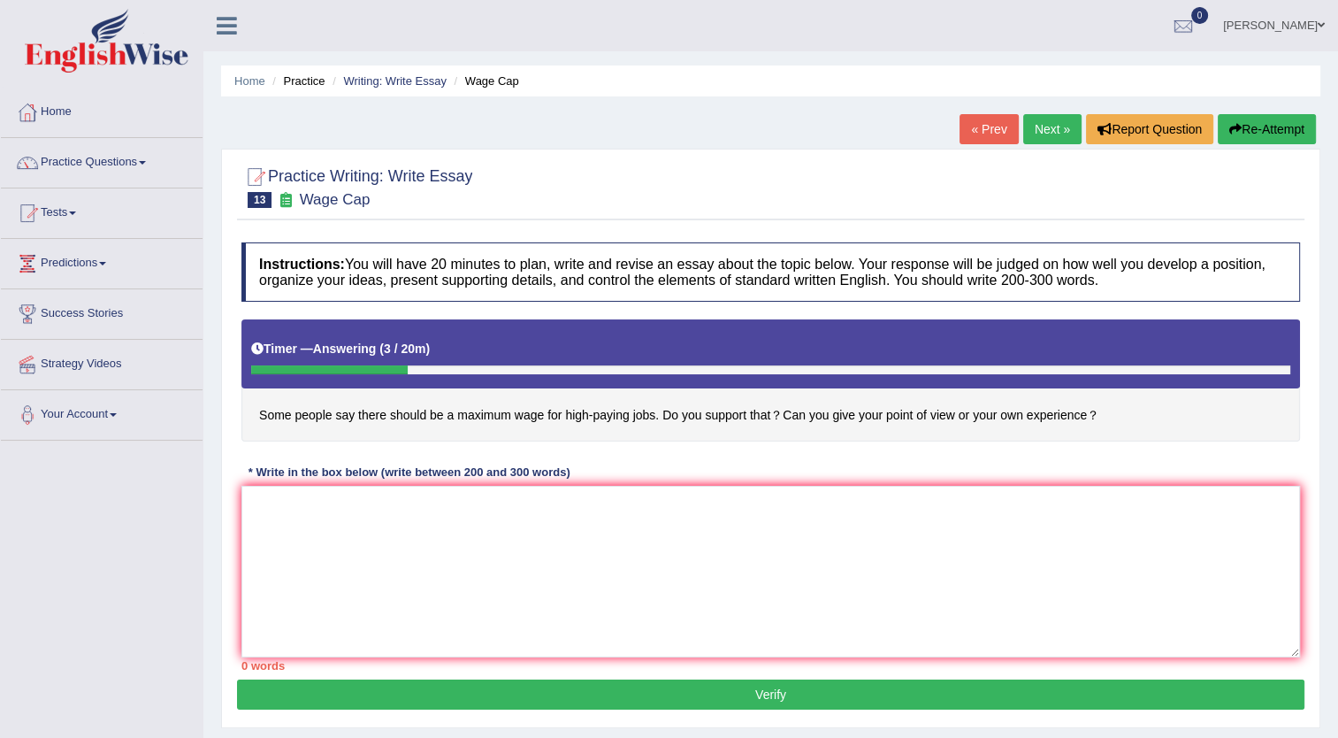
click at [616, 458] on div "Instructions: You will have 20 minutes to plan, write and revise an essay about…" at bounding box center [770, 456] width 1067 height 446
click at [527, 553] on textarea at bounding box center [770, 572] width 1059 height 172
click at [1229, 133] on icon "button" at bounding box center [1235, 129] width 12 height 12
click at [317, 555] on textarea at bounding box center [770, 572] width 1059 height 172
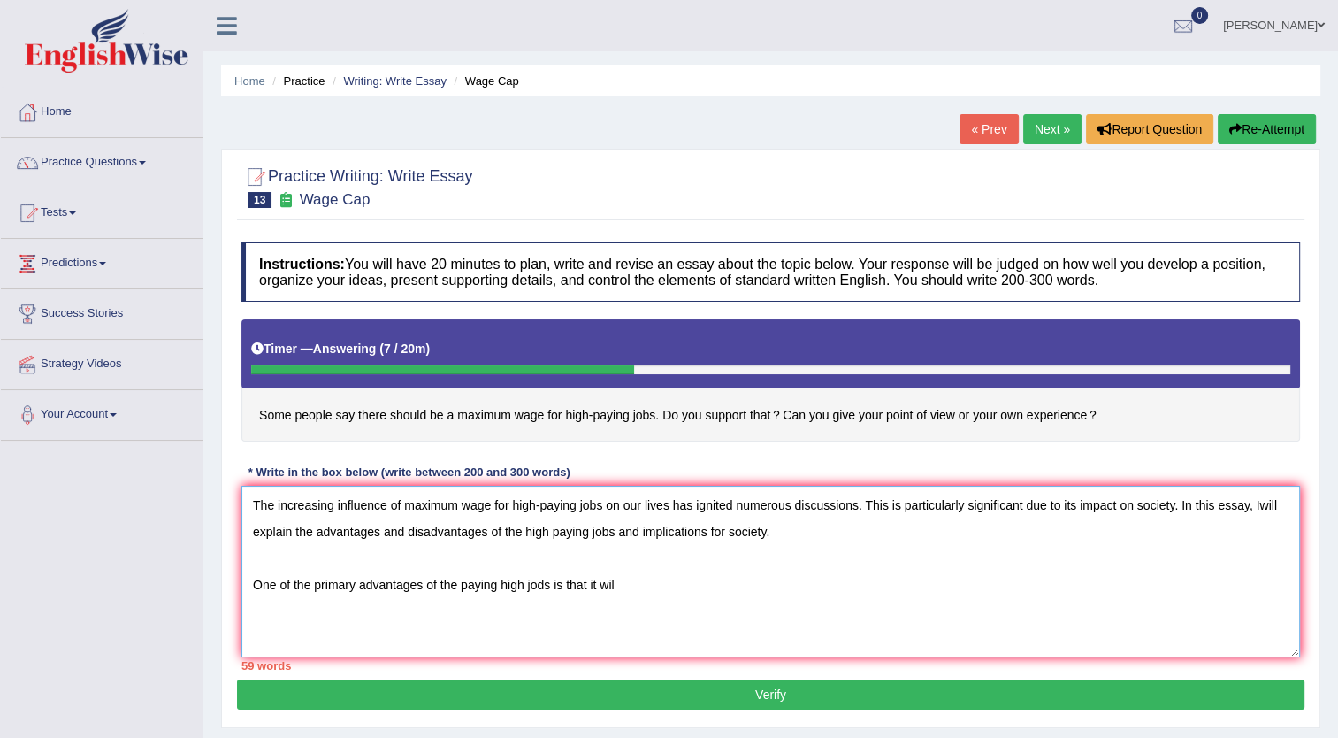
drag, startPoint x: 256, startPoint y: 501, endPoint x: 741, endPoint y: 646, distance: 506.7
click at [741, 646] on textarea "The increasing influence of maximum wage for high-paying jobs on our lives has …" at bounding box center [770, 572] width 1059 height 172
type textarea "The increasing influence of maximum wage for high-paying jobs on our lives has …"
click at [1288, 115] on button "Re-Attempt" at bounding box center [1267, 129] width 98 height 30
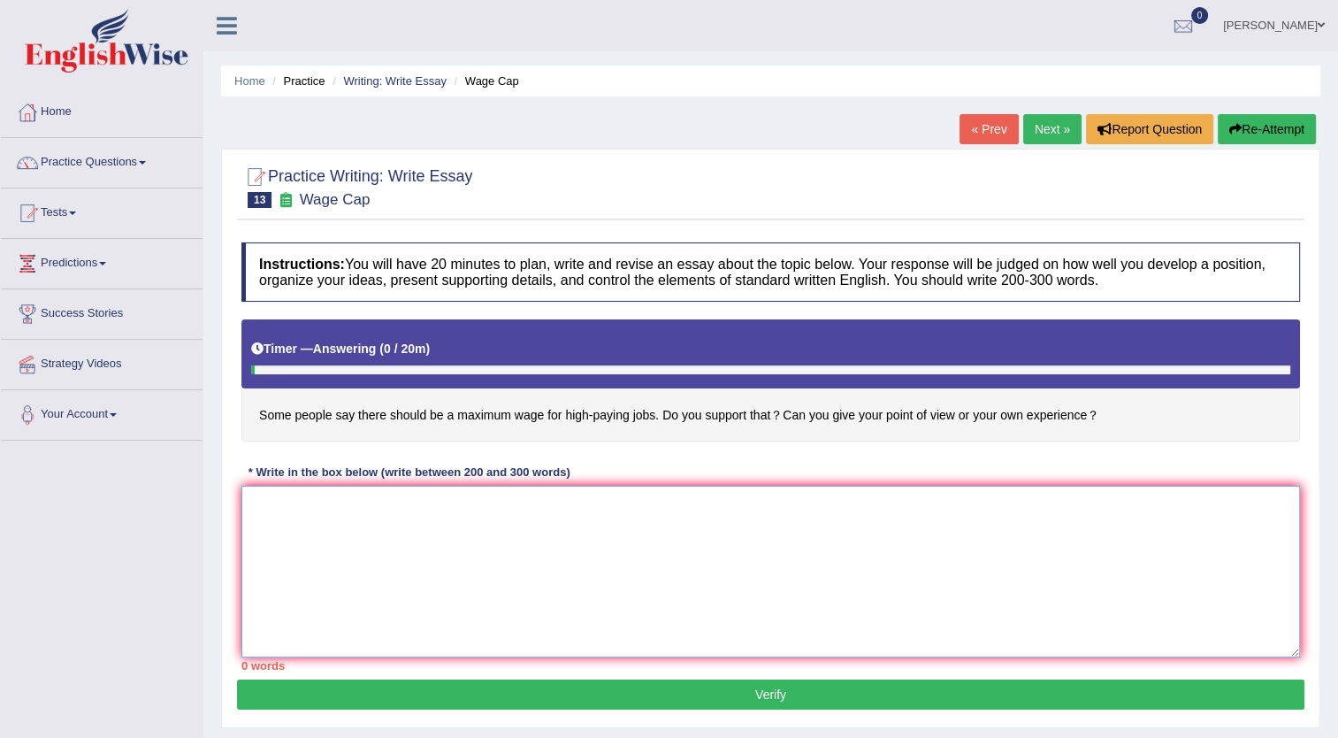
click at [294, 518] on textarea at bounding box center [770, 572] width 1059 height 172
paste textarea "The increasing influence of maximum wage for high-paying jobs on our lives has …"
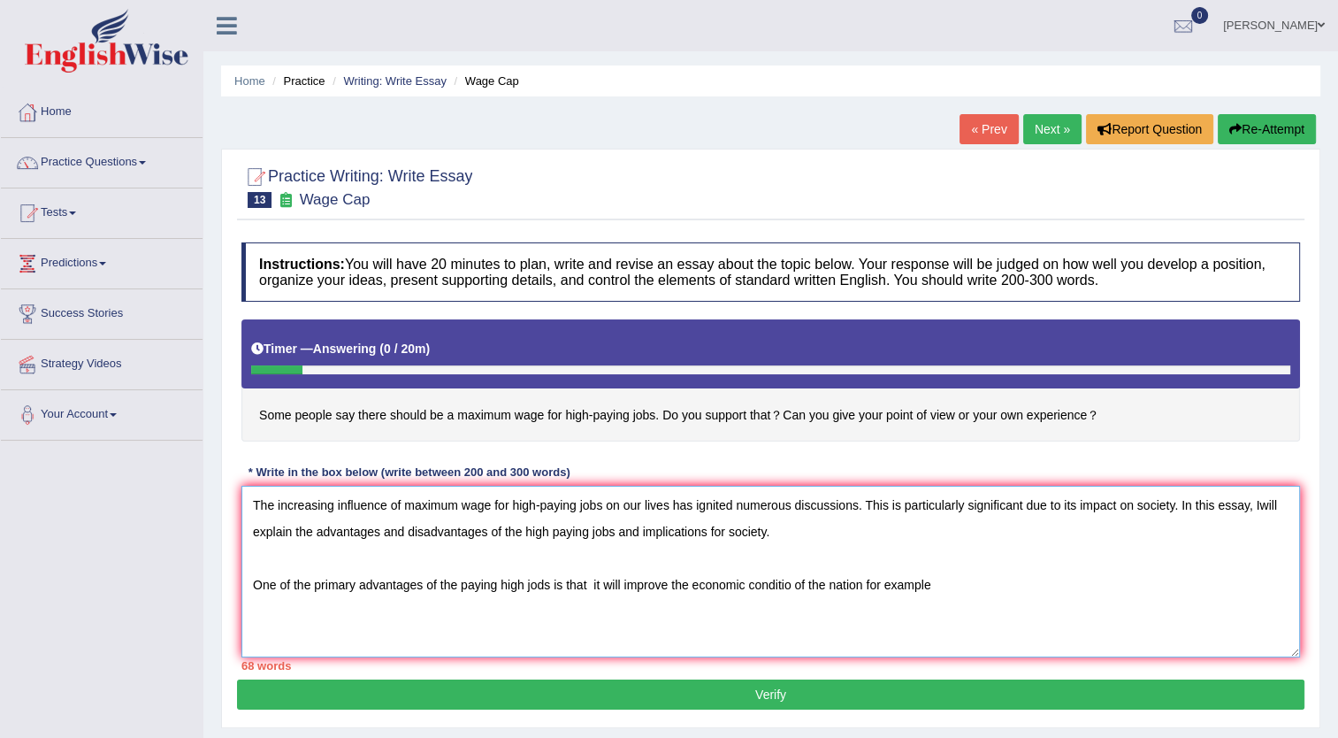
click at [796, 589] on textarea "The increasing influence of maximum wage for high-paying jobs on our lives has …" at bounding box center [770, 572] width 1059 height 172
drag, startPoint x: 937, startPoint y: 585, endPoint x: 952, endPoint y: 585, distance: 15.0
click at [952, 585] on textarea "The increasing influence of maximum wage for high-paying jobs on our lives has …" at bounding box center [770, 572] width 1059 height 172
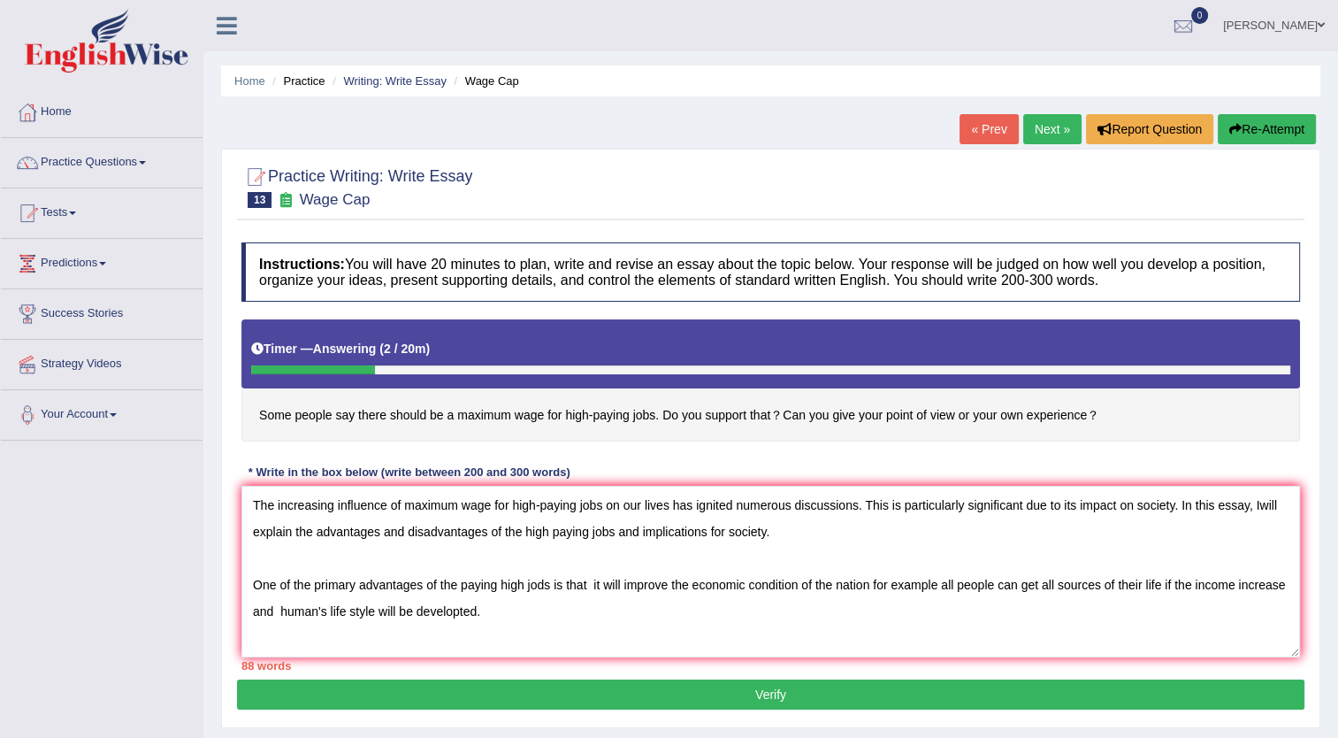
click at [669, 657] on div "88 words" at bounding box center [770, 665] width 1059 height 17
click at [537, 617] on textarea "The increasing influence of maximum wage for high-paying jobs on our lives has …" at bounding box center [770, 572] width 1059 height 172
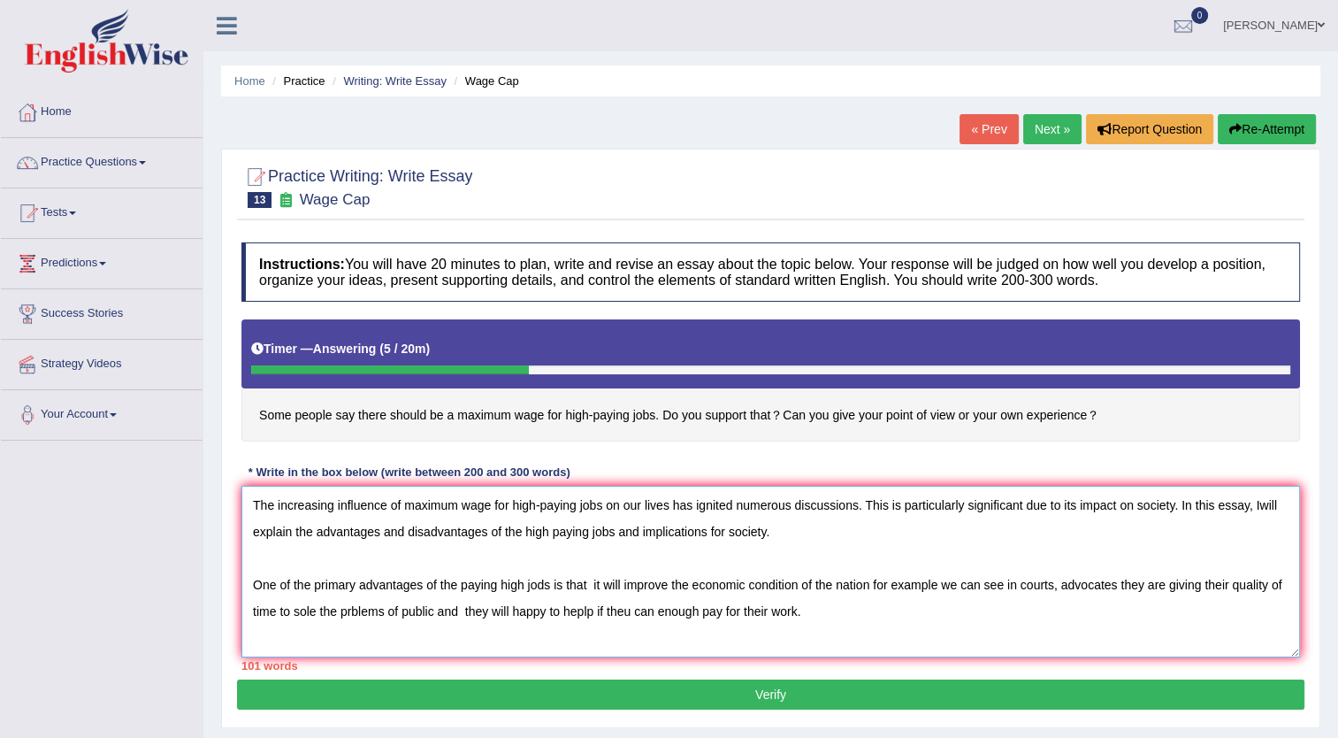
click at [873, 582] on textarea "The increasing influence of maximum wage for high-paying jobs on our lives has …" at bounding box center [770, 572] width 1059 height 172
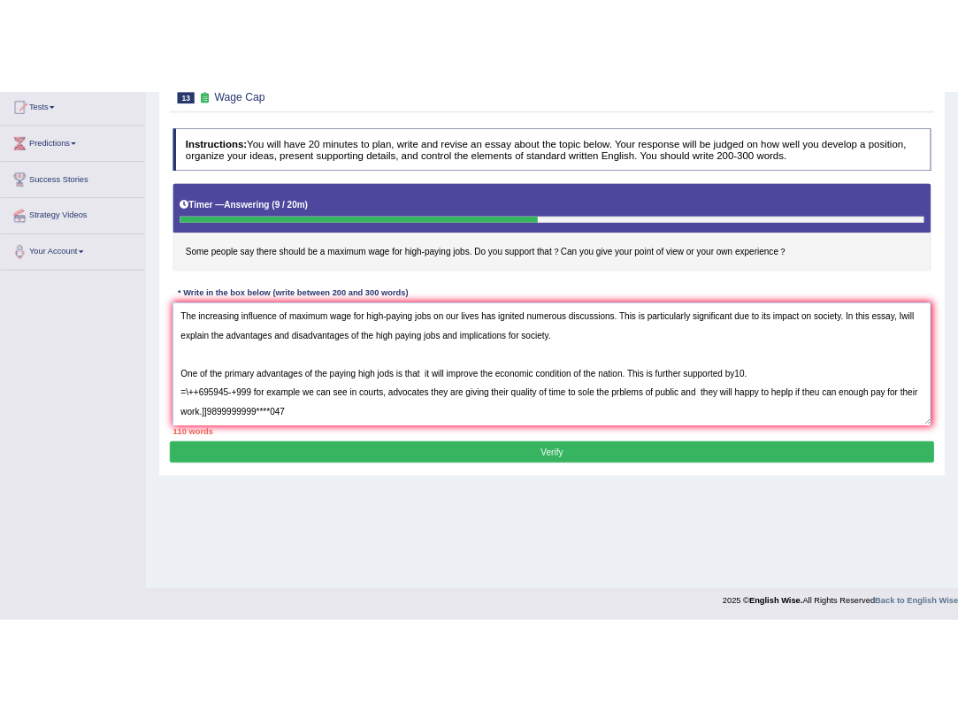
scroll to position [15, 0]
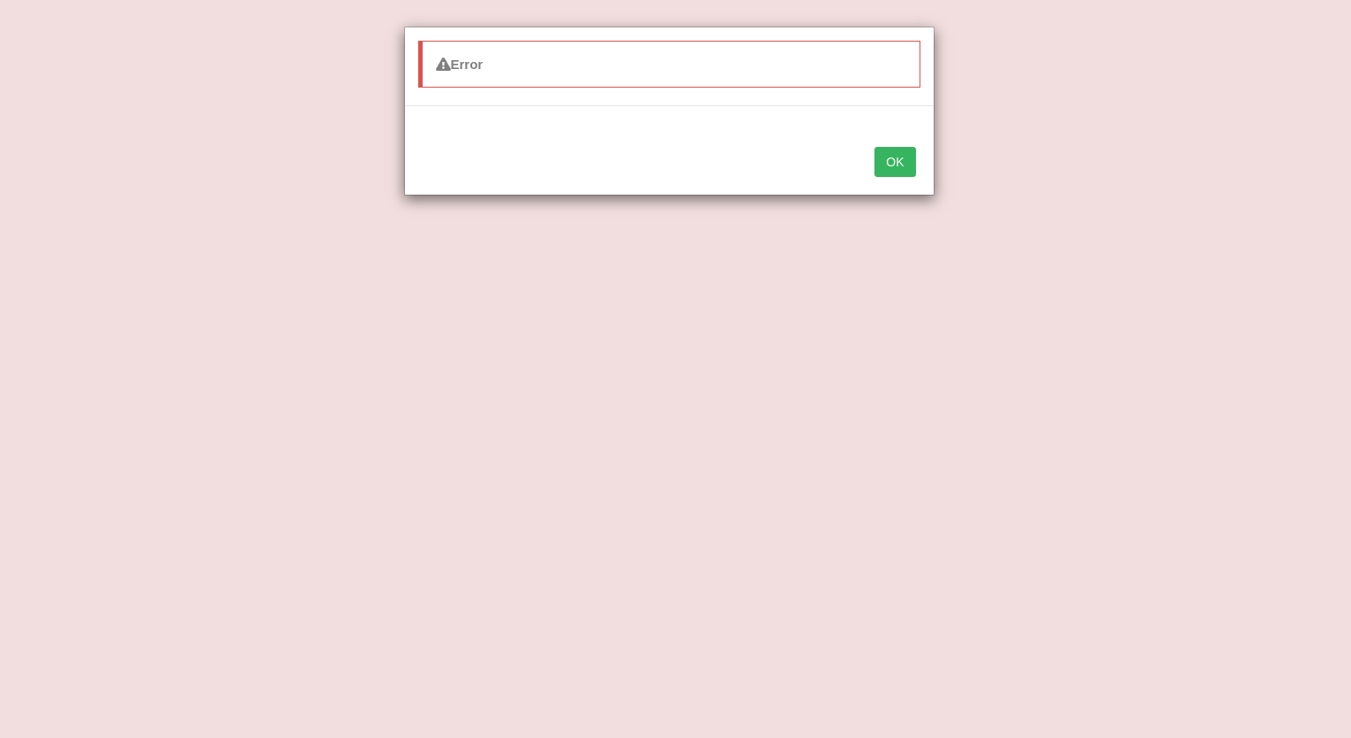
type textarea "The increasing influence of maximum wage for high-paying jobs on our lives has …"
click at [899, 165] on button "OK" at bounding box center [895, 162] width 41 height 30
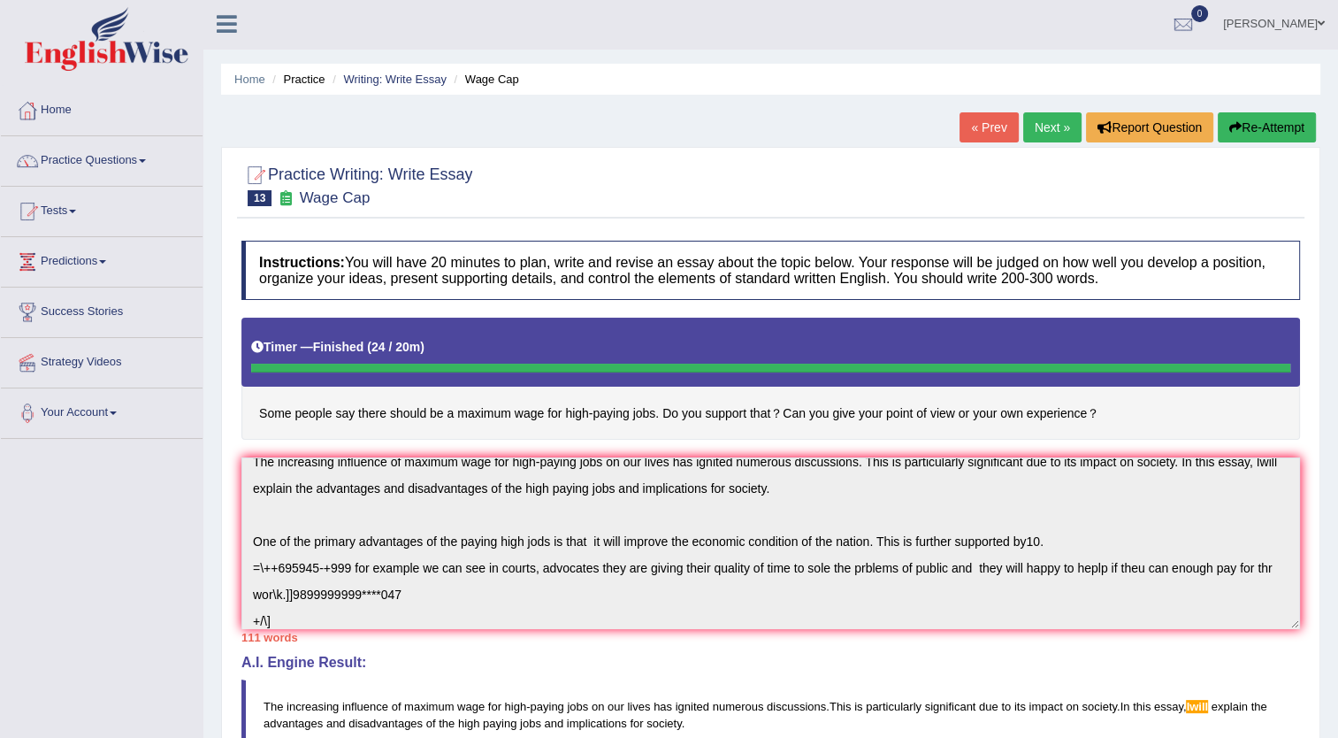
scroll to position [0, 0]
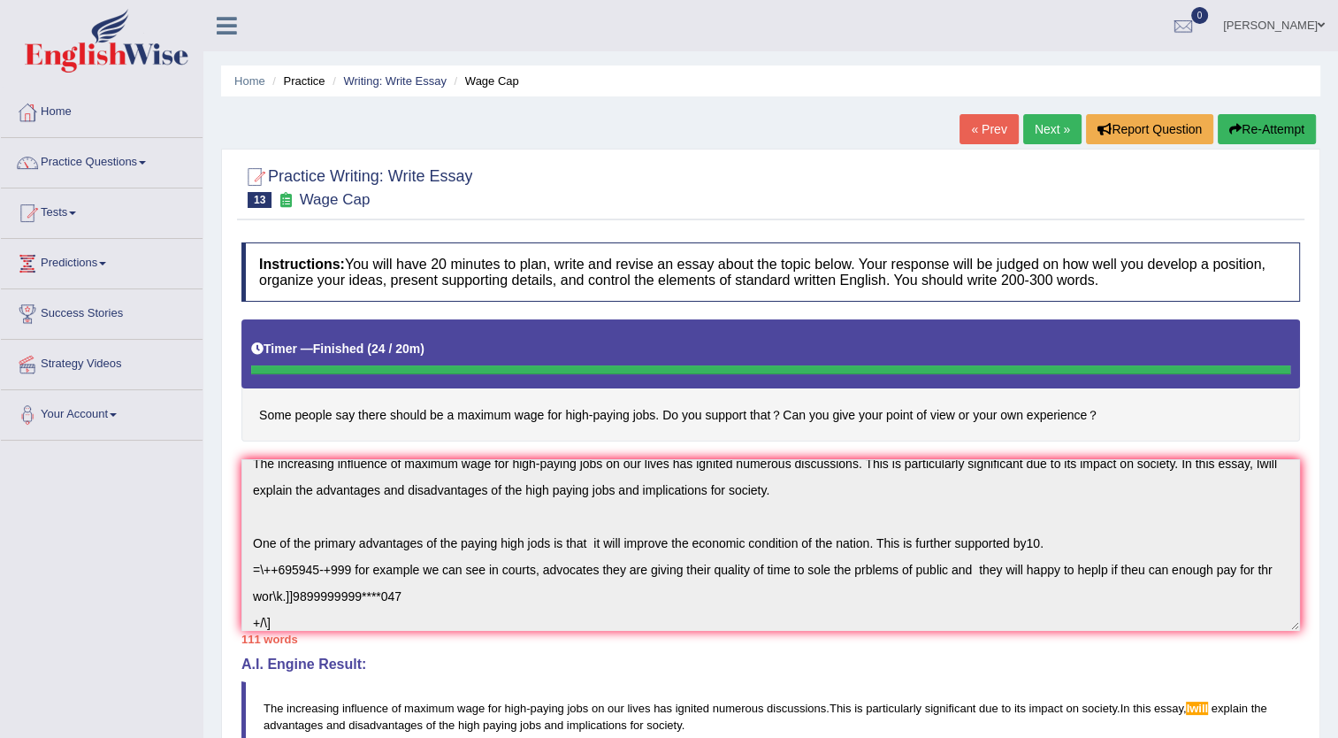
click at [1265, 121] on button "Re-Attempt" at bounding box center [1267, 129] width 98 height 30
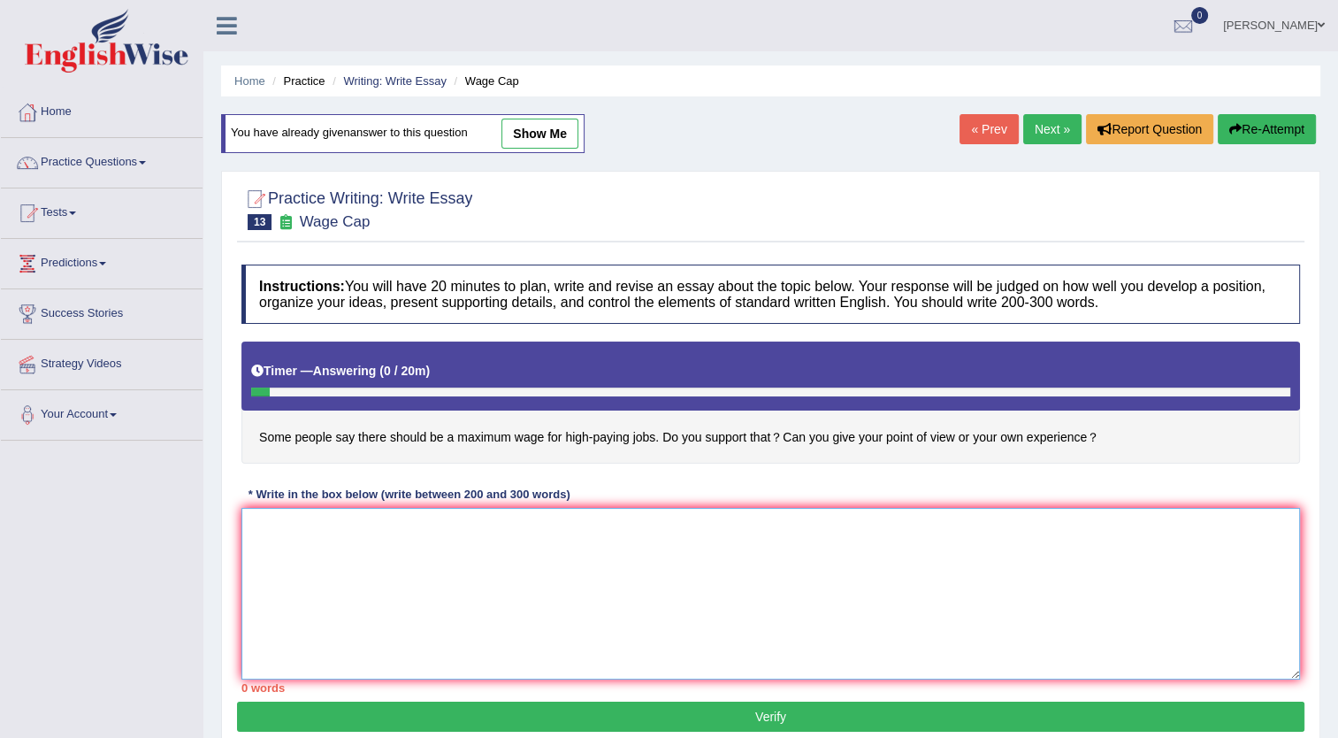
click at [318, 535] on textarea at bounding box center [770, 594] width 1059 height 172
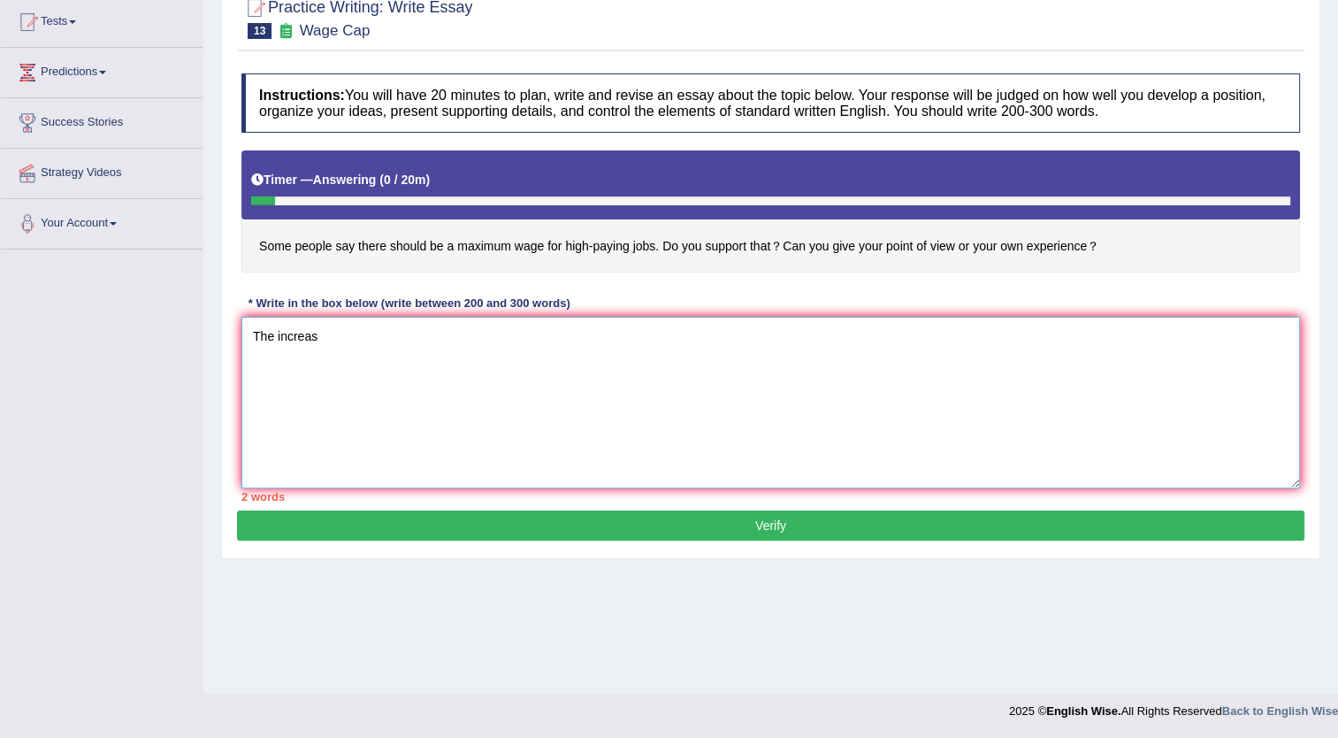
type textarea "The increas"
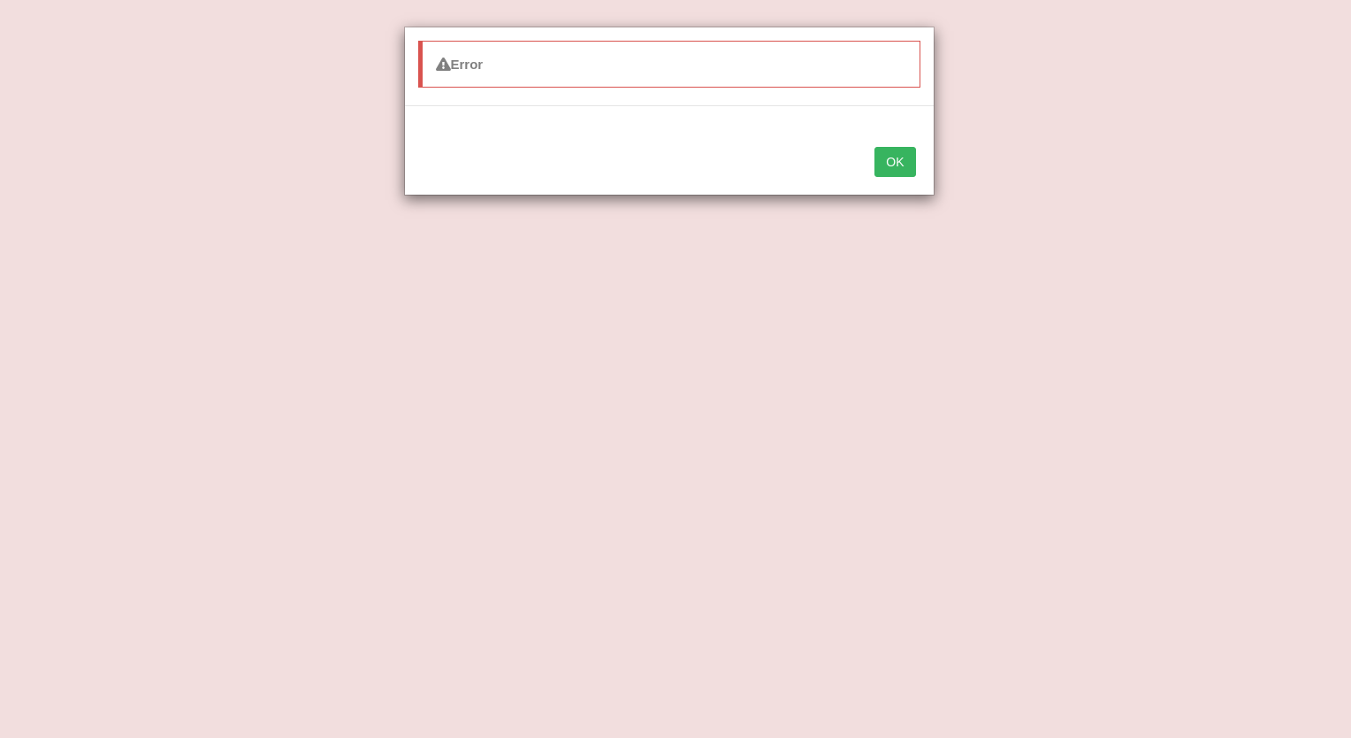
click at [900, 175] on button "OK" at bounding box center [895, 162] width 41 height 30
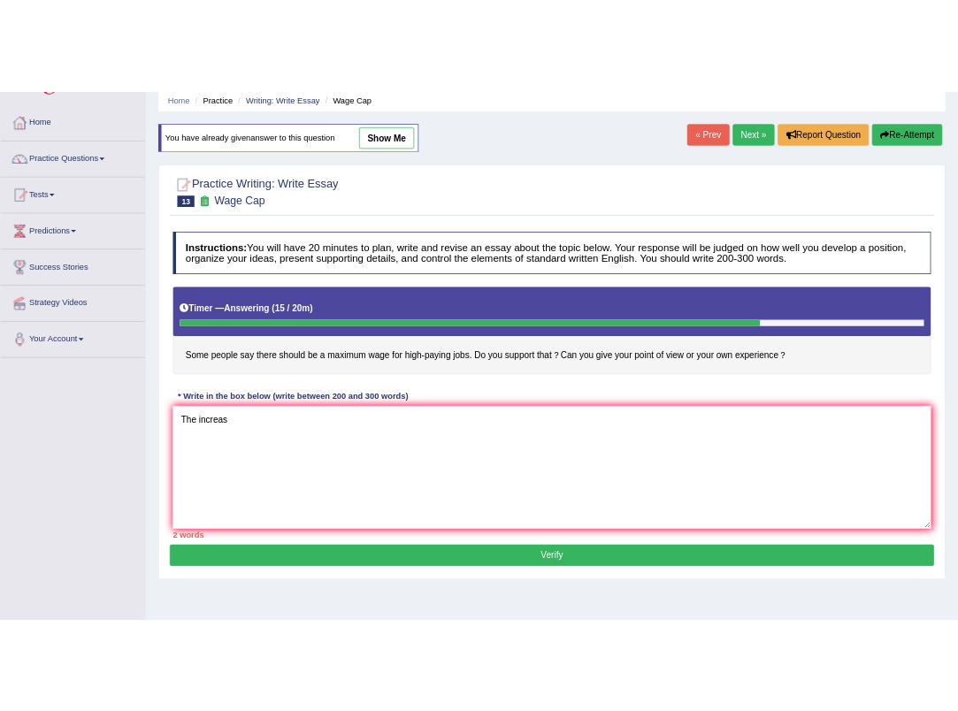
scroll to position [50, 0]
